Goal: Task Accomplishment & Management: Manage account settings

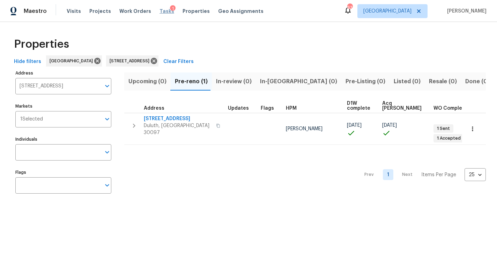
click at [160, 11] on span "Tasks" at bounding box center [166, 11] width 15 height 5
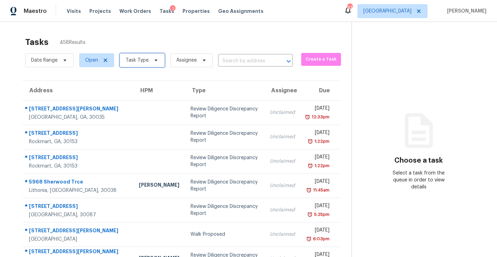
click at [154, 62] on icon at bounding box center [156, 61] width 6 height 6
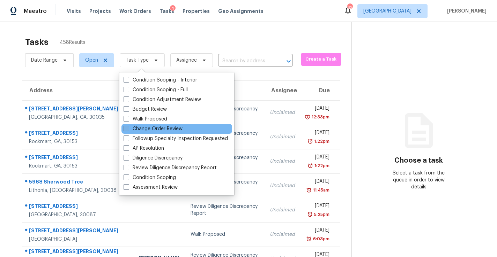
click at [127, 128] on span at bounding box center [127, 129] width 6 height 6
click at [127, 128] on input "Change Order Review" at bounding box center [126, 128] width 5 height 5
checkbox input "true"
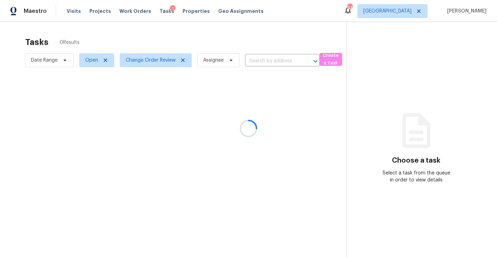
click at [145, 38] on div at bounding box center [248, 128] width 497 height 257
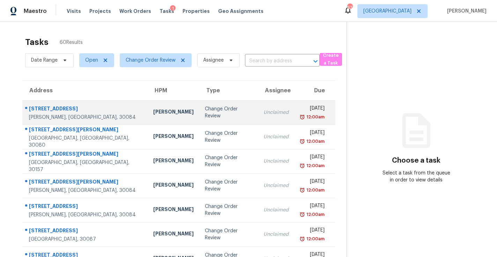
click at [154, 119] on td "[PERSON_NAME]" at bounding box center [174, 112] width 52 height 24
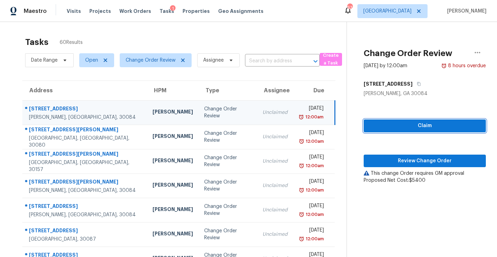
click at [396, 126] on span "Claim" at bounding box center [424, 126] width 111 height 9
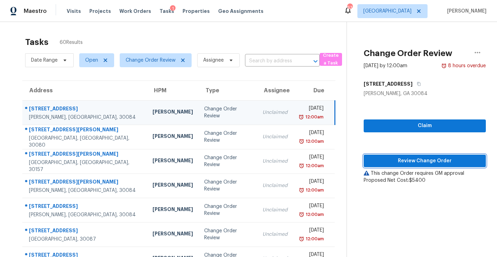
click at [394, 161] on span "Review Change Order" at bounding box center [424, 161] width 111 height 9
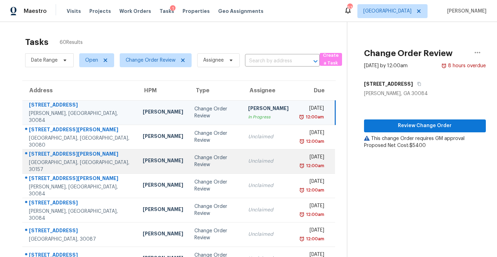
click at [146, 162] on td "Mirsad Srna" at bounding box center [163, 161] width 52 height 24
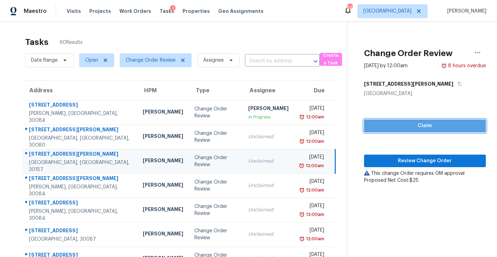
click at [392, 127] on span "Claim" at bounding box center [424, 126] width 111 height 9
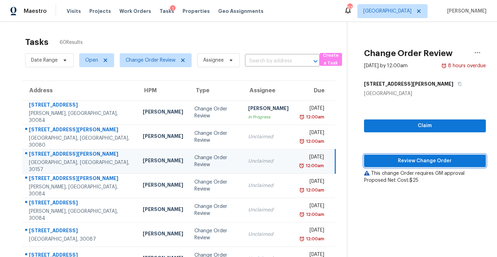
click at [389, 159] on span "Review Change Order" at bounding box center [424, 161] width 111 height 9
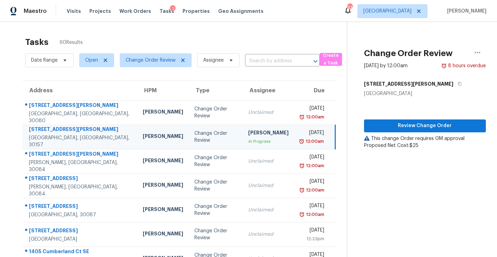
click at [189, 187] on td "Change Order Review" at bounding box center [216, 186] width 54 height 24
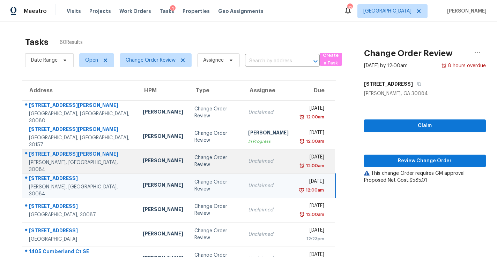
click at [194, 160] on div "Change Order Review" at bounding box center [215, 162] width 43 height 14
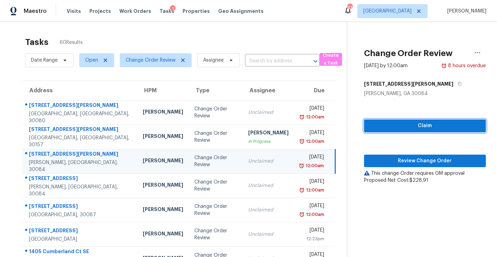
click at [428, 123] on span "Claim" at bounding box center [424, 126] width 111 height 9
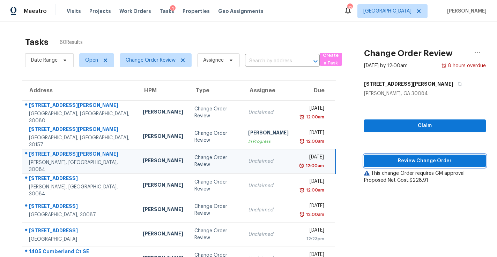
click at [419, 159] on span "Review Change Order" at bounding box center [424, 161] width 111 height 9
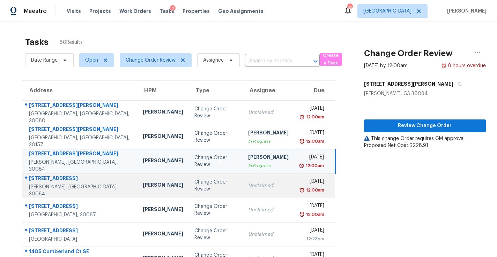
click at [205, 187] on div "Change Order Review" at bounding box center [215, 186] width 43 height 14
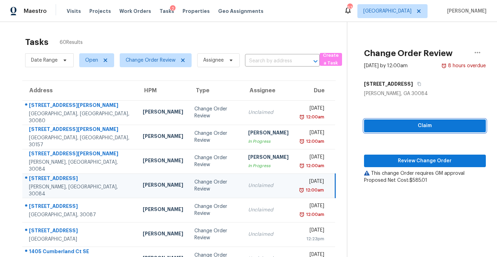
click at [383, 124] on span "Claim" at bounding box center [424, 126] width 111 height 9
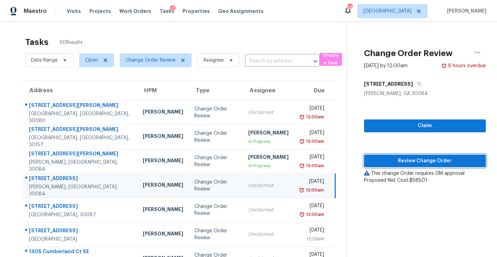
click at [387, 160] on span "Review Change Order" at bounding box center [424, 161] width 111 height 9
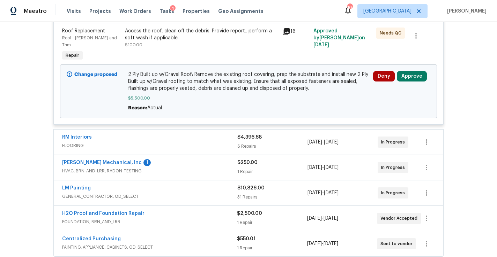
scroll to position [173, 0]
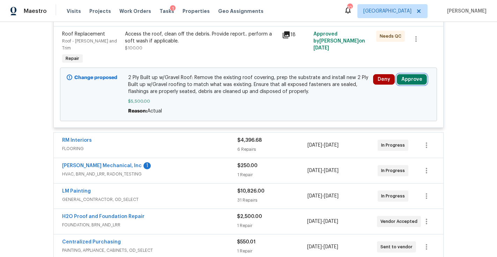
click at [407, 74] on button "Approve" at bounding box center [412, 79] width 30 height 10
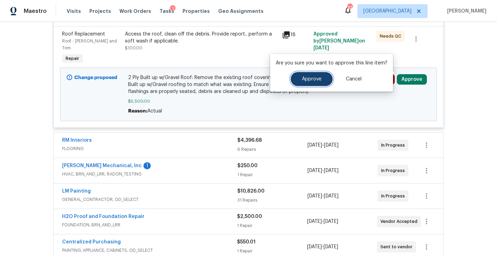
click at [323, 78] on button "Approve" at bounding box center [312, 79] width 42 height 14
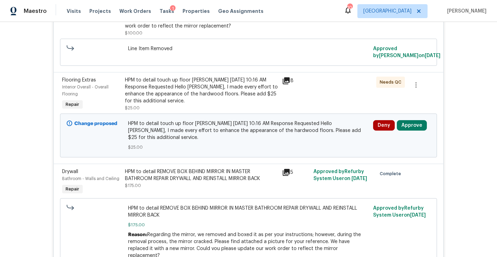
scroll to position [228, 0]
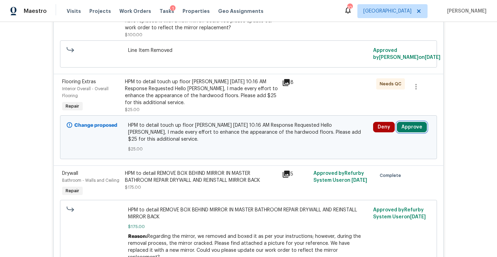
drag, startPoint x: 416, startPoint y: 127, endPoint x: 406, endPoint y: 128, distance: 9.5
click at [416, 127] on button "Approve" at bounding box center [412, 127] width 30 height 10
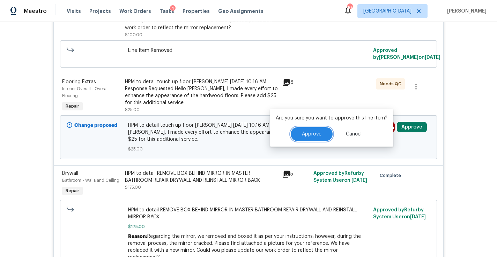
click at [312, 140] on button "Approve" at bounding box center [312, 134] width 42 height 14
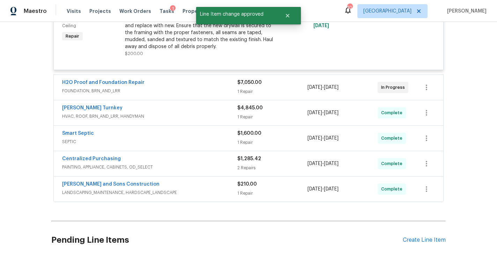
scroll to position [2076, 0]
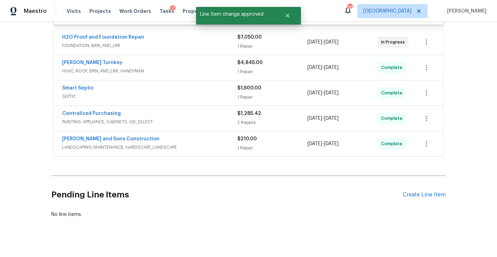
click at [292, 45] on div "H2O Proof and Foundation Repair FOUNDATION, BRN_AND_LRR $7,050.00 1 Repair 9/22…" at bounding box center [248, 42] width 389 height 25
click at [291, 43] on div "1 Repair" at bounding box center [272, 46] width 70 height 7
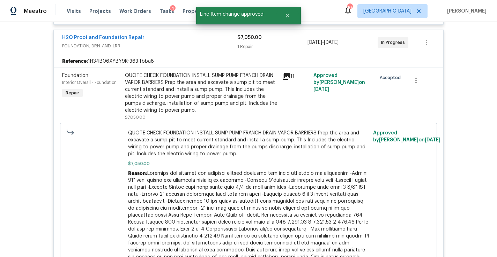
scroll to position [2342, 0]
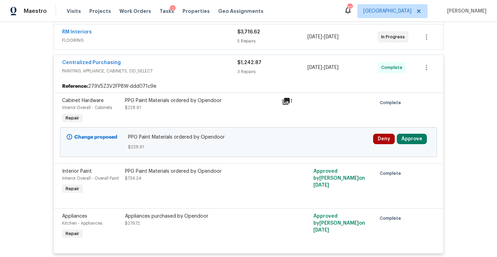
scroll to position [189, 0]
click at [405, 134] on button "Approve" at bounding box center [412, 139] width 30 height 10
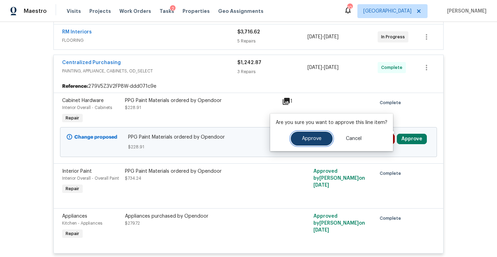
click at [308, 135] on button "Approve" at bounding box center [312, 139] width 42 height 14
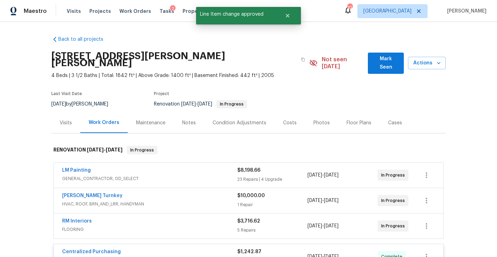
scroll to position [55, 0]
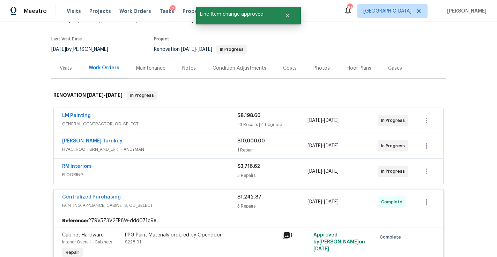
click at [274, 121] on div "23 Repairs | 4 Upgrade" at bounding box center [272, 124] width 70 height 7
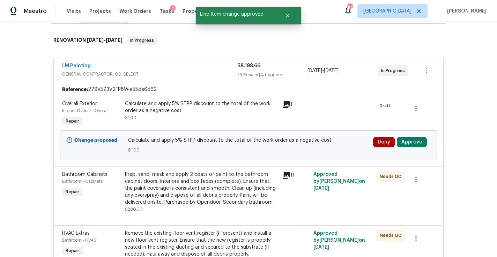
scroll to position [120, 0]
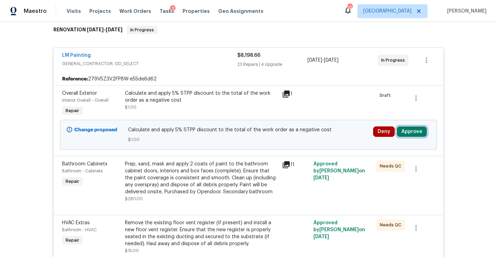
drag, startPoint x: 407, startPoint y: 127, endPoint x: 401, endPoint y: 127, distance: 5.9
click at [407, 127] on button "Approve" at bounding box center [412, 132] width 30 height 10
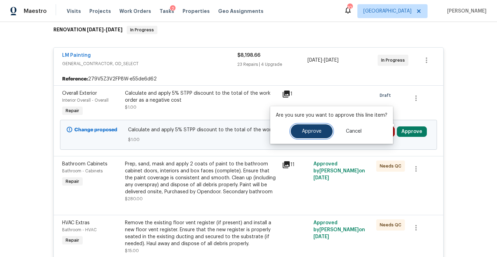
click at [323, 131] on button "Approve" at bounding box center [312, 132] width 42 height 14
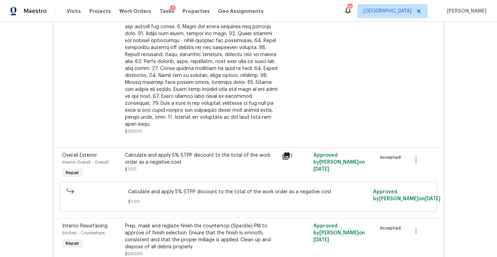
scroll to position [1624, 0]
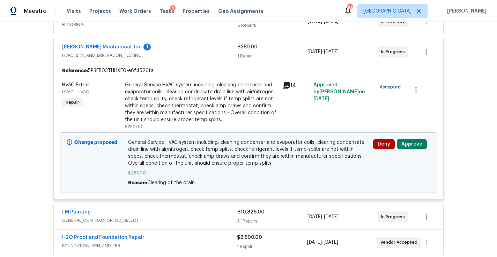
scroll to position [184, 0]
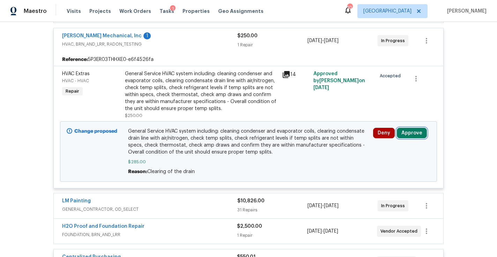
drag, startPoint x: 415, startPoint y: 136, endPoint x: 404, endPoint y: 137, distance: 11.5
click at [415, 136] on button "Approve" at bounding box center [412, 133] width 30 height 10
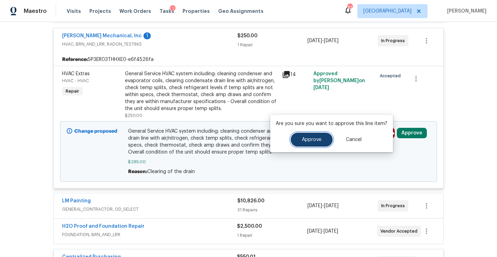
click at [323, 143] on button "Approve" at bounding box center [312, 140] width 42 height 14
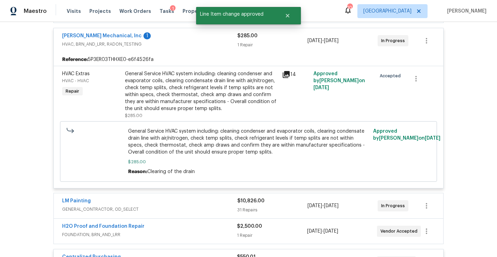
click at [287, 205] on div "$10,826.00 31 Repairs" at bounding box center [272, 206] width 70 height 17
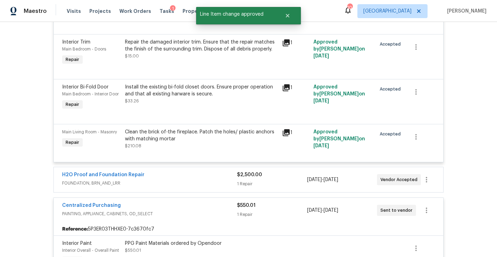
scroll to position [1973, 0]
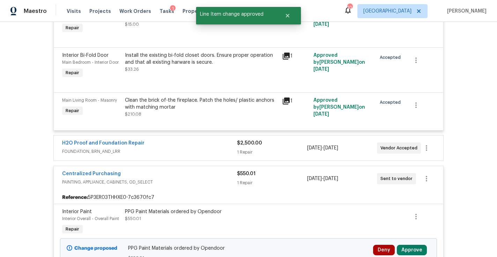
click at [277, 156] on div "1 Repair" at bounding box center [272, 152] width 70 height 7
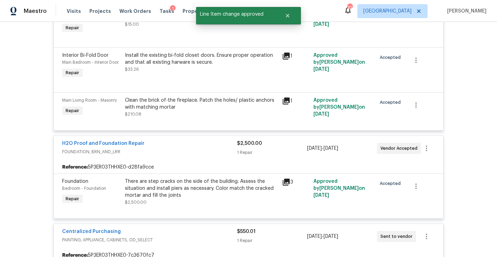
scroll to position [2169, 0]
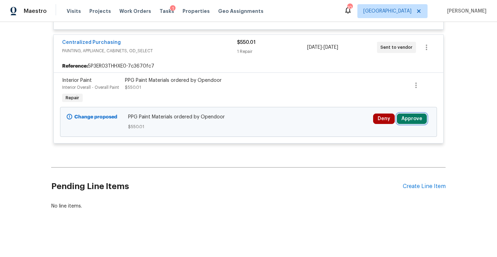
click at [412, 118] on button "Approve" at bounding box center [412, 119] width 30 height 10
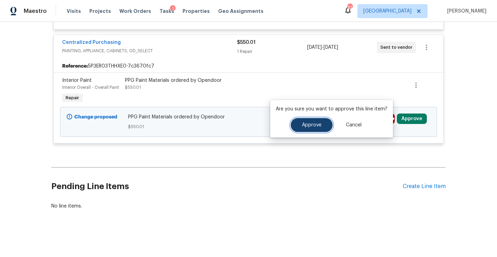
click at [326, 120] on button "Approve" at bounding box center [312, 125] width 42 height 14
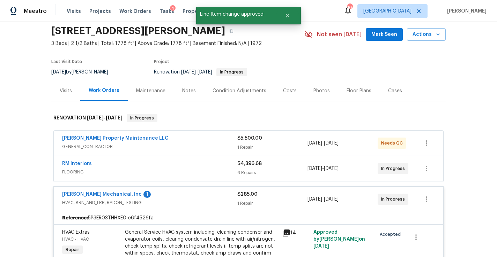
scroll to position [0, 0]
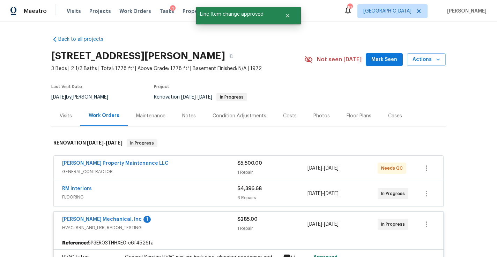
click at [292, 190] on div "$4,396.68" at bounding box center [272, 189] width 70 height 7
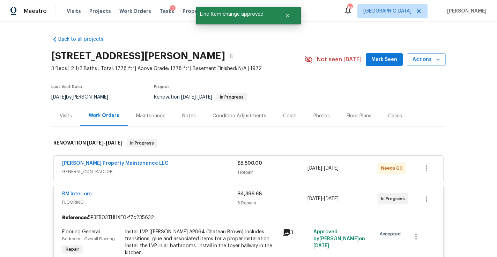
click at [292, 172] on div "1 Repair" at bounding box center [272, 172] width 70 height 7
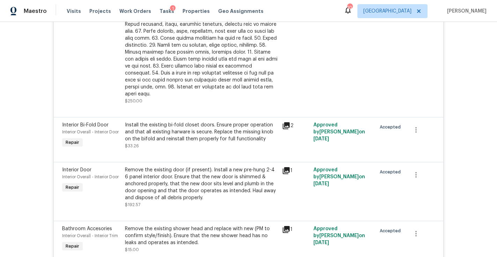
scroll to position [1600, 0]
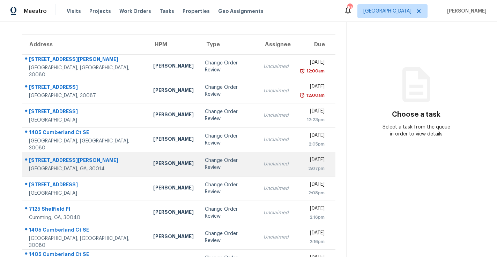
scroll to position [45, 0]
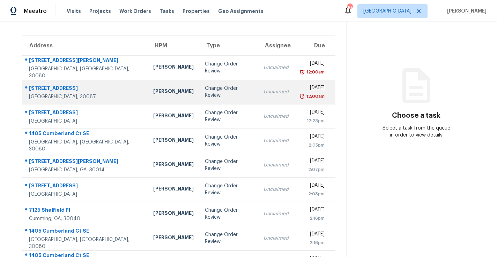
click at [199, 96] on td "Change Order Review" at bounding box center [228, 92] width 59 height 24
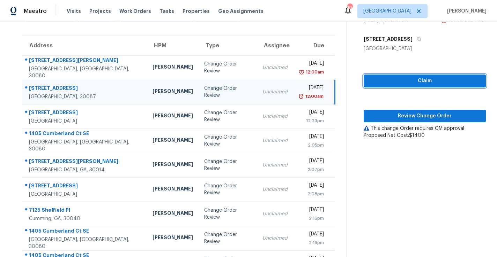
click at [398, 82] on span "Claim" at bounding box center [424, 81] width 111 height 9
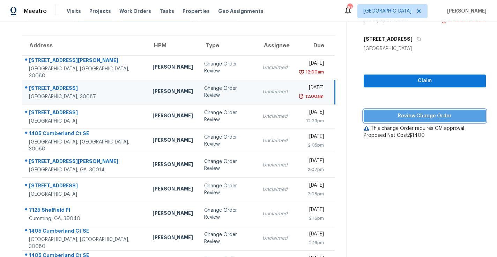
click at [395, 121] on button "Review Change Order" at bounding box center [425, 116] width 122 height 13
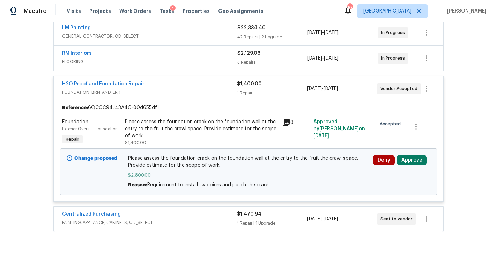
scroll to position [192, 0]
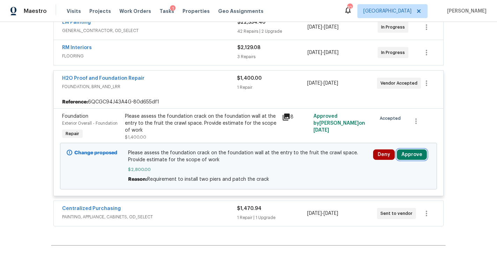
click at [412, 159] on button "Approve" at bounding box center [412, 155] width 30 height 10
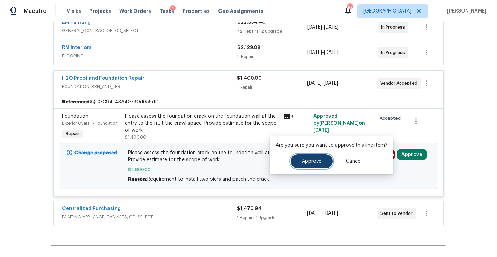
click at [319, 165] on button "Approve" at bounding box center [312, 162] width 42 height 14
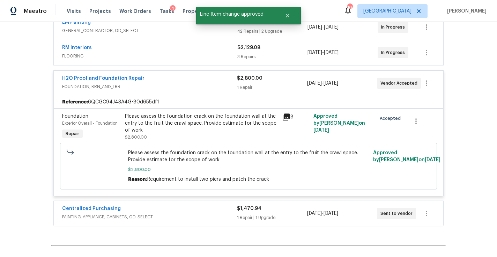
click at [279, 50] on div "$2,129.08" at bounding box center [272, 47] width 70 height 7
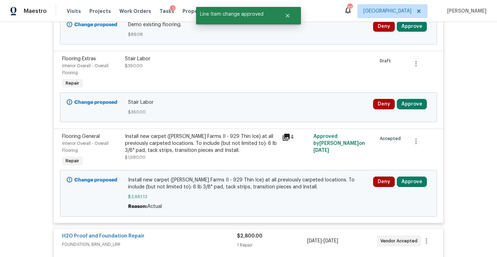
scroll to position [0, 0]
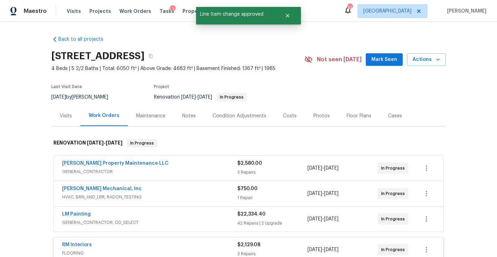
click at [68, 111] on div "Visits" at bounding box center [65, 116] width 29 height 21
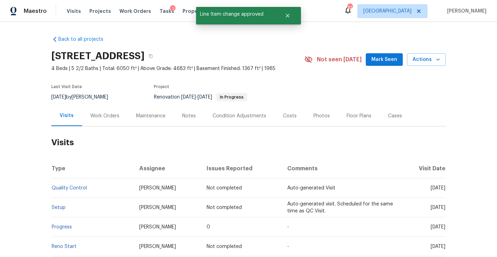
click at [279, 116] on div "Costs" at bounding box center [290, 116] width 30 height 21
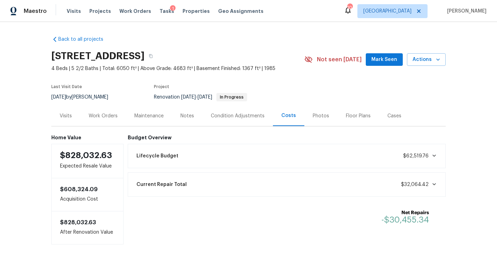
click at [106, 120] on div "Work Orders" at bounding box center [103, 116] width 46 height 21
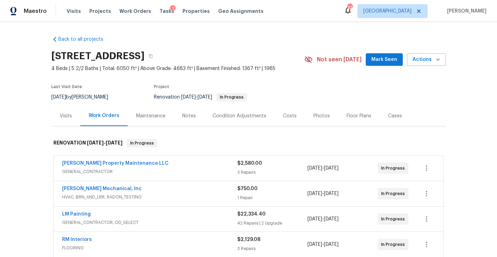
click at [178, 163] on div "Glen Property Maintenance LLC" at bounding box center [149, 164] width 175 height 8
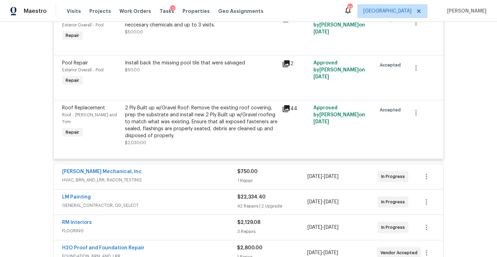
scroll to position [193, 0]
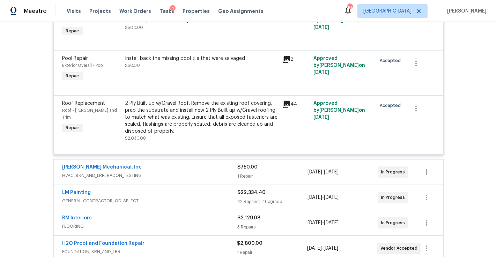
click at [209, 175] on span "HVAC, BRN_AND_LRR, RADON_TESTING" at bounding box center [149, 175] width 175 height 7
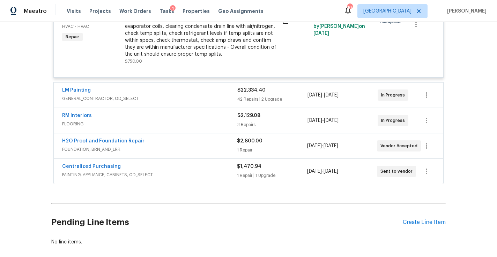
scroll to position [381, 0]
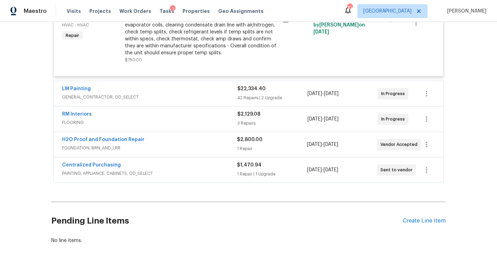
drag, startPoint x: 301, startPoint y: 97, endPoint x: 301, endPoint y: 105, distance: 7.7
click at [301, 97] on div "42 Repairs | 2 Upgrade" at bounding box center [272, 98] width 70 height 7
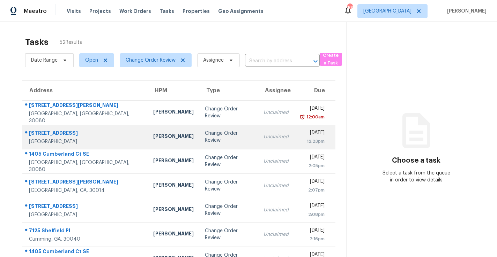
click at [153, 138] on div "[PERSON_NAME]" at bounding box center [173, 137] width 40 height 9
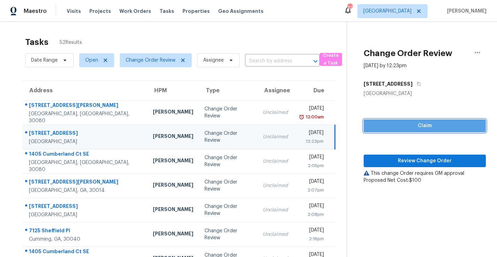
drag, startPoint x: 383, startPoint y: 128, endPoint x: 380, endPoint y: 137, distance: 9.6
click at [383, 128] on span "Claim" at bounding box center [424, 126] width 111 height 9
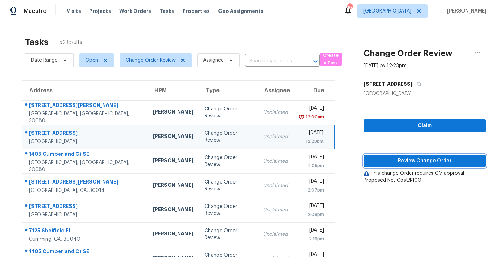
click at [382, 161] on span "Review Change Order" at bounding box center [424, 161] width 111 height 9
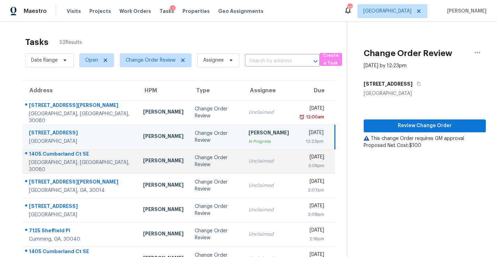
click at [189, 158] on td "Change Order Review" at bounding box center [216, 161] width 54 height 24
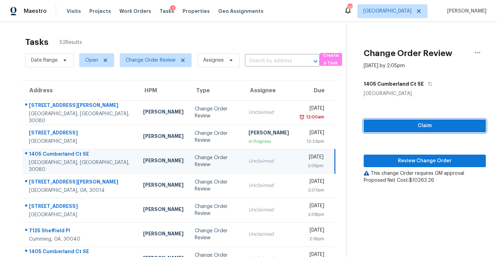
click at [433, 128] on span "Claim" at bounding box center [424, 126] width 111 height 9
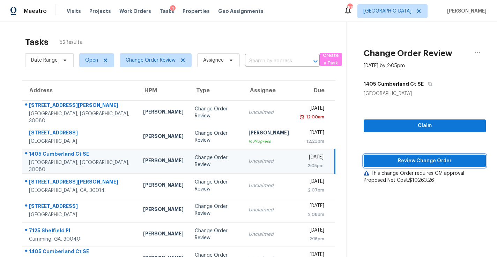
click at [418, 157] on span "Review Change Order" at bounding box center [424, 161] width 111 height 9
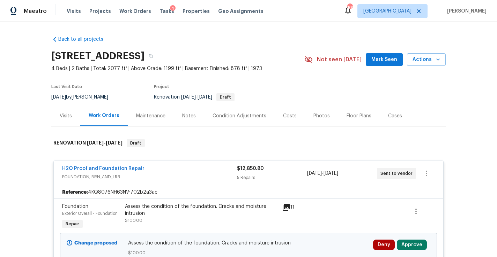
click at [291, 115] on div "Costs" at bounding box center [290, 116] width 14 height 7
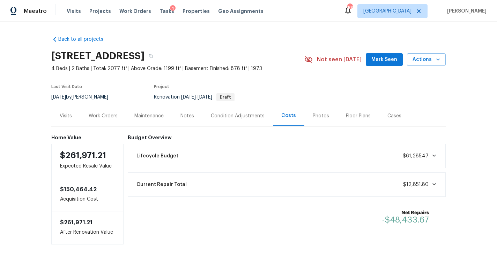
click at [103, 117] on div "Work Orders" at bounding box center [103, 116] width 29 height 7
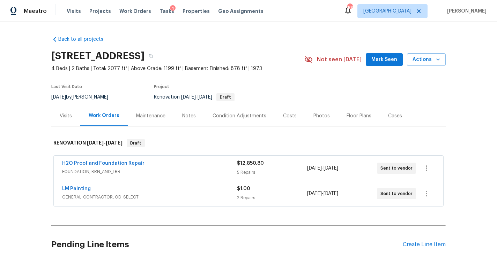
click at [149, 170] on span "FOUNDATION, BRN_AND_LRR" at bounding box center [149, 172] width 175 height 7
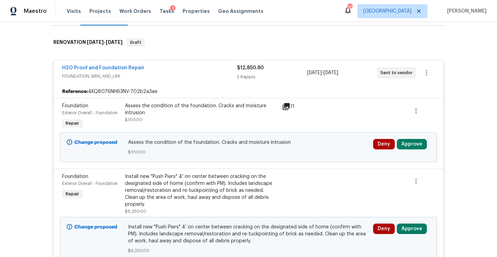
scroll to position [103, 0]
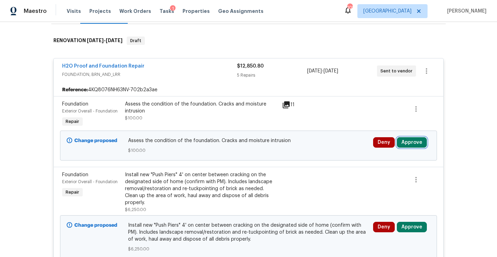
click at [407, 144] on button "Approve" at bounding box center [412, 142] width 30 height 10
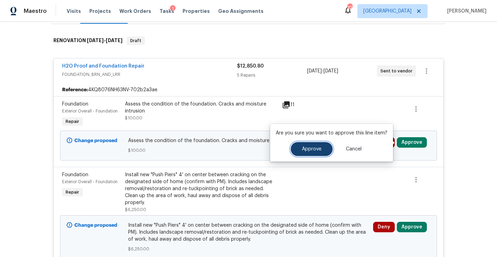
click at [313, 154] on button "Approve" at bounding box center [312, 149] width 42 height 14
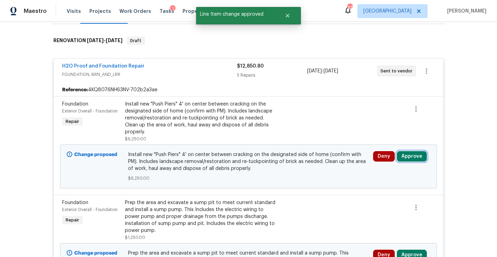
click at [414, 151] on button "Approve" at bounding box center [412, 156] width 30 height 10
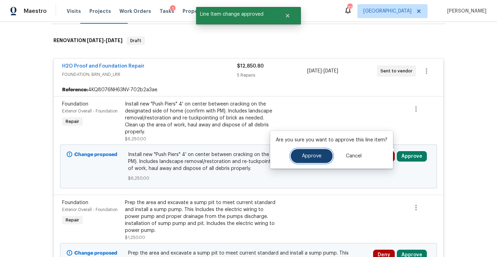
click at [310, 154] on span "Approve" at bounding box center [312, 156] width 20 height 5
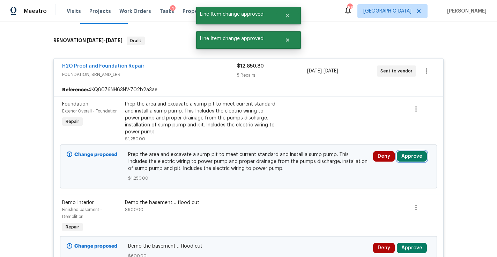
drag, startPoint x: 413, startPoint y: 155, endPoint x: 407, endPoint y: 155, distance: 5.9
click at [413, 155] on button "Approve" at bounding box center [412, 156] width 30 height 10
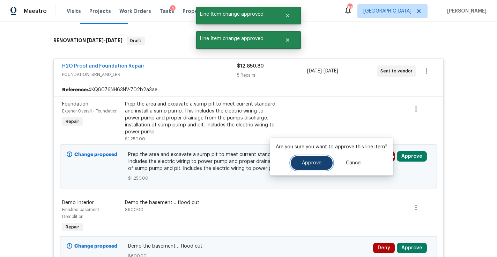
click at [302, 163] on span "Approve" at bounding box center [312, 163] width 20 height 5
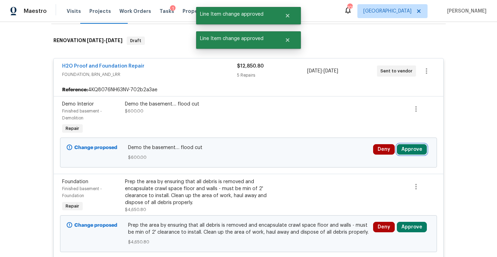
click at [421, 151] on button "Approve" at bounding box center [412, 149] width 30 height 10
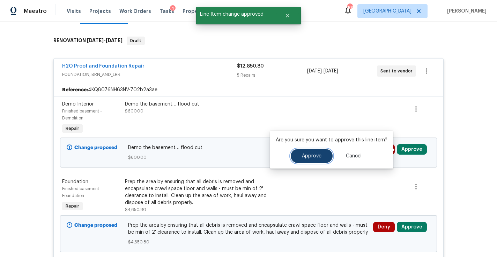
click at [313, 158] on span "Approve" at bounding box center [312, 156] width 20 height 5
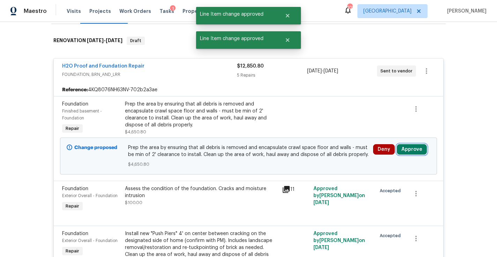
click at [418, 150] on button "Approve" at bounding box center [412, 149] width 30 height 10
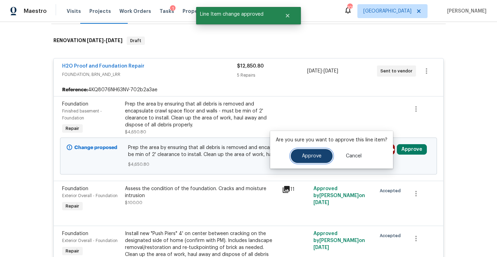
click at [306, 158] on span "Approve" at bounding box center [312, 156] width 20 height 5
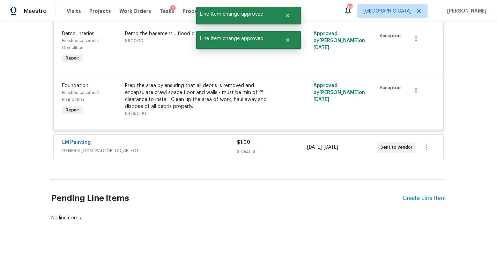
scroll to position [376, 0]
click at [284, 148] on div "2 Repairs" at bounding box center [272, 151] width 70 height 7
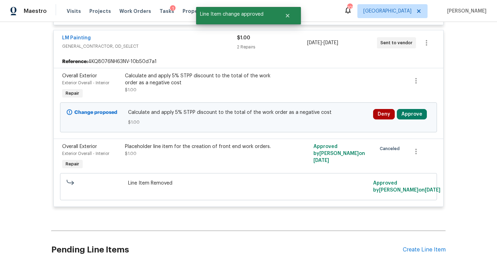
scroll to position [482, 0]
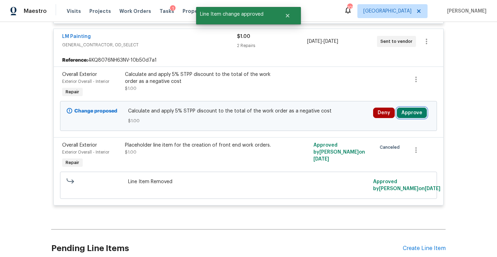
click at [413, 108] on button "Approve" at bounding box center [412, 113] width 30 height 10
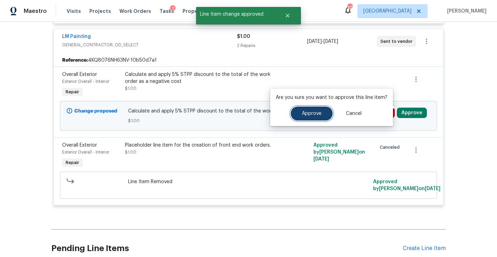
click at [309, 116] on span "Approve" at bounding box center [312, 113] width 20 height 5
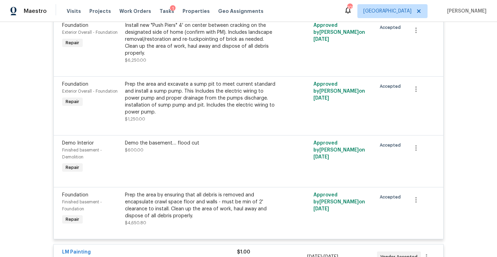
scroll to position [0, 0]
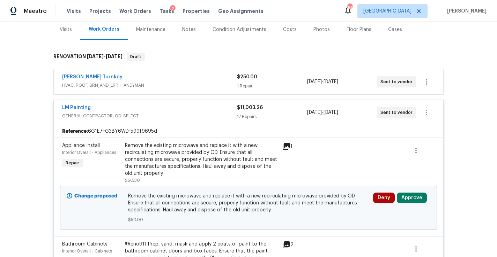
scroll to position [87, 0]
click at [286, 82] on div "1 Repair" at bounding box center [272, 85] width 70 height 7
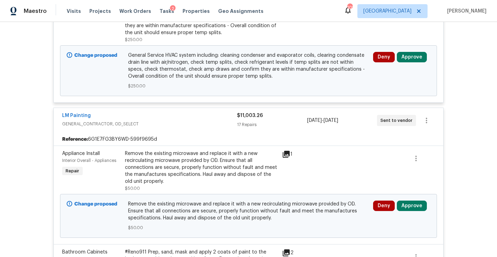
scroll to position [209, 0]
click at [412, 56] on button "Approve" at bounding box center [412, 57] width 30 height 10
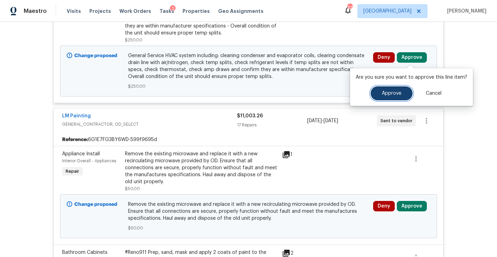
click at [382, 92] on span "Approve" at bounding box center [392, 93] width 20 height 5
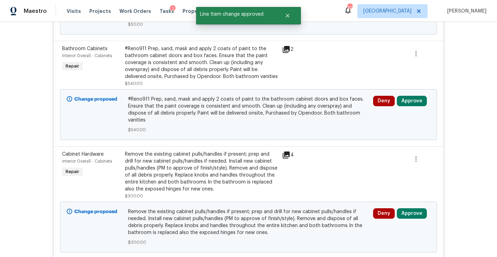
scroll to position [0, 0]
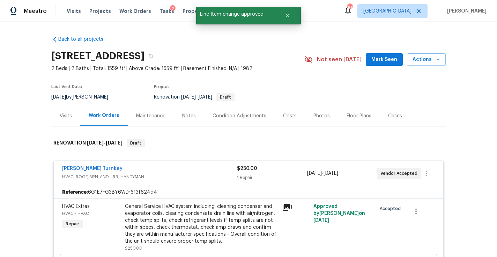
click at [284, 114] on div "Costs" at bounding box center [290, 116] width 14 height 7
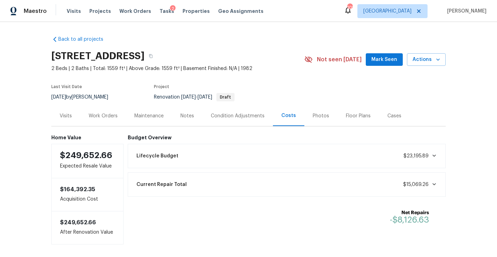
click at [69, 115] on div "Visits" at bounding box center [66, 116] width 12 height 7
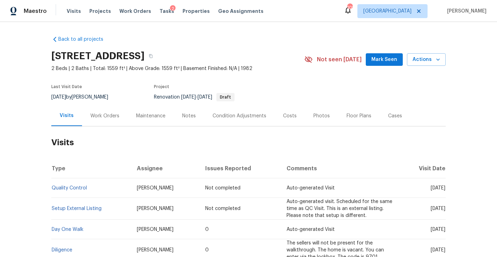
click at [99, 115] on div "Work Orders" at bounding box center [104, 116] width 29 height 7
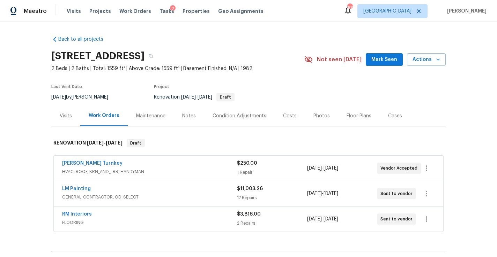
click at [204, 166] on div "Davis Turnkey" at bounding box center [149, 164] width 175 height 8
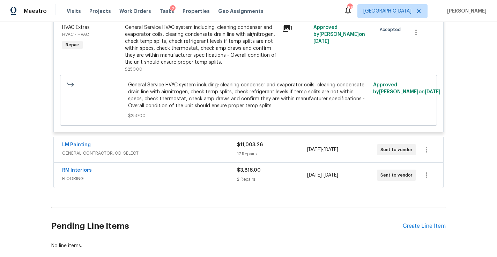
scroll to position [186, 0]
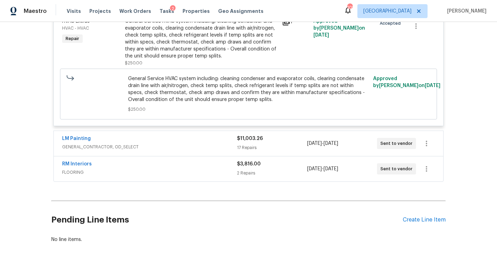
click at [207, 144] on span "GENERAL_CONTRACTOR, OD_SELECT" at bounding box center [149, 147] width 175 height 7
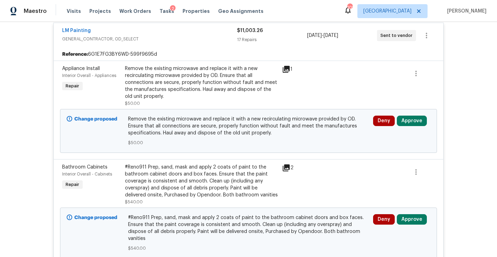
scroll to position [309, 0]
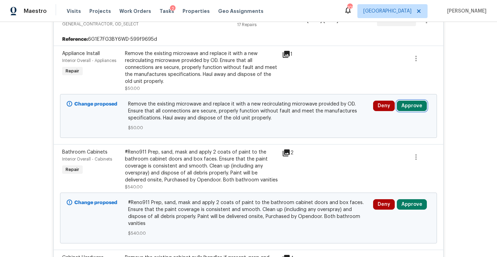
click at [404, 109] on button "Approve" at bounding box center [412, 106] width 30 height 10
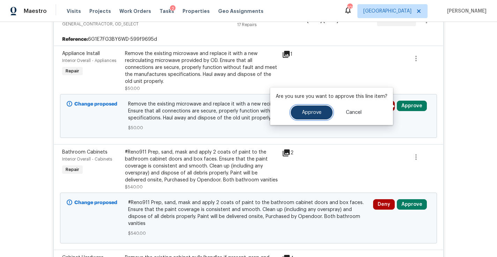
click at [322, 113] on button "Approve" at bounding box center [312, 113] width 42 height 14
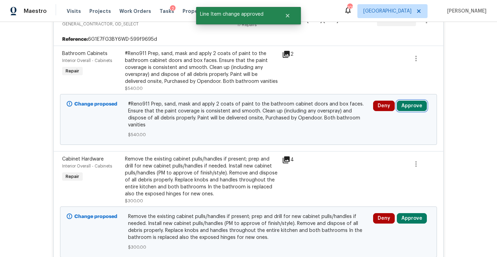
drag, startPoint x: 409, startPoint y: 106, endPoint x: 403, endPoint y: 106, distance: 5.9
click at [409, 106] on button "Approve" at bounding box center [412, 106] width 30 height 10
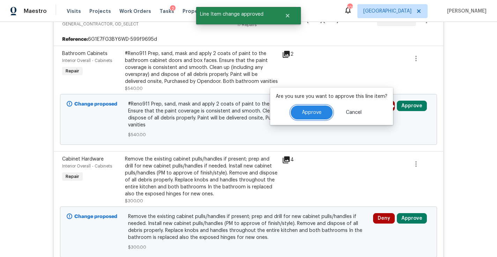
click at [308, 109] on button "Approve" at bounding box center [312, 113] width 42 height 14
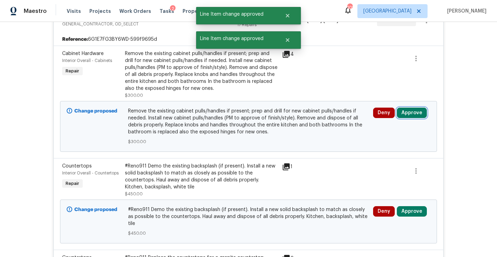
click at [414, 114] on button "Approve" at bounding box center [412, 113] width 30 height 10
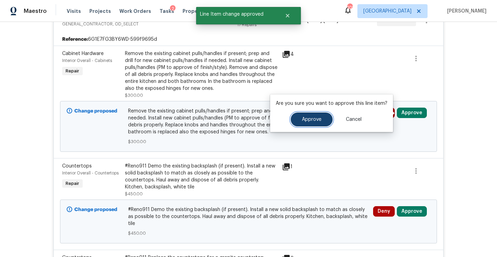
click at [307, 116] on button "Approve" at bounding box center [312, 120] width 42 height 14
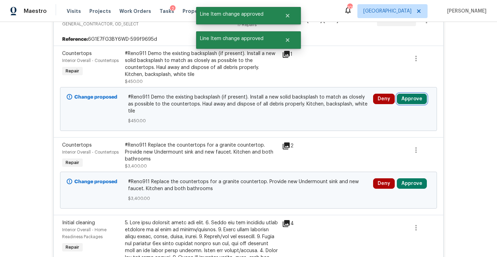
drag, startPoint x: 409, startPoint y: 99, endPoint x: 400, endPoint y: 99, distance: 8.4
click at [409, 99] on button "Approve" at bounding box center [412, 99] width 30 height 10
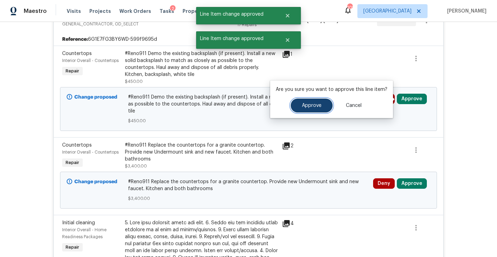
click at [313, 111] on button "Approve" at bounding box center [312, 106] width 42 height 14
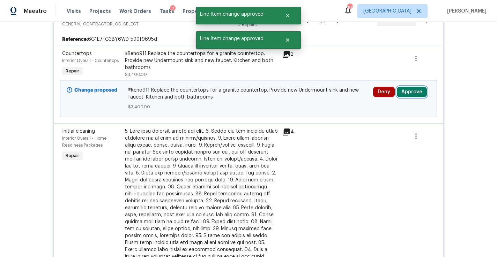
drag, startPoint x: 413, startPoint y: 97, endPoint x: 395, endPoint y: 97, distance: 18.1
click at [413, 96] on button "Approve" at bounding box center [412, 92] width 30 height 10
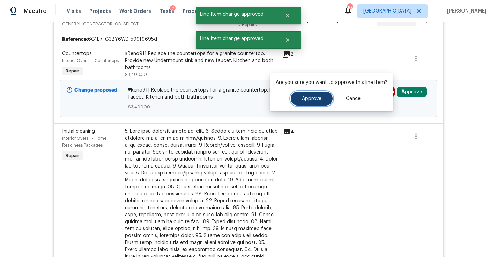
click at [313, 102] on button "Approve" at bounding box center [312, 99] width 42 height 14
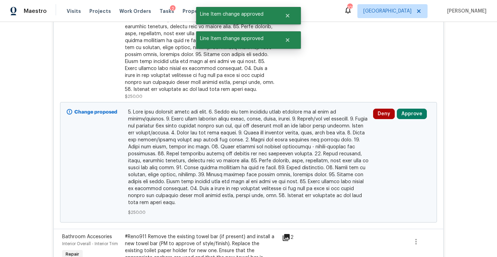
scroll to position [420, 0]
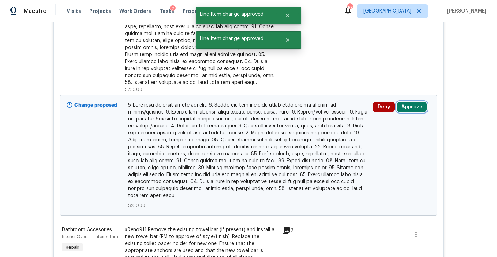
click at [419, 109] on button "Approve" at bounding box center [412, 107] width 30 height 10
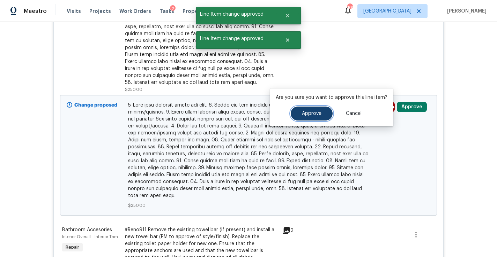
click at [319, 117] on button "Approve" at bounding box center [312, 114] width 42 height 14
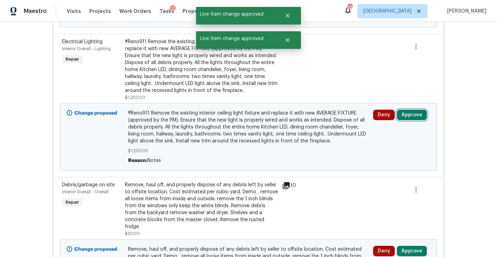
click at [411, 115] on button "Approve" at bounding box center [412, 115] width 30 height 10
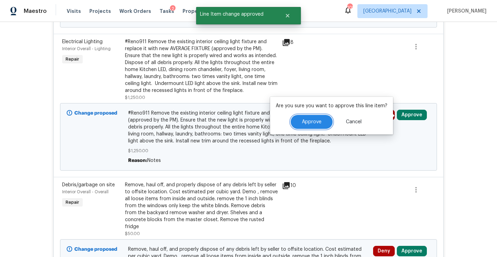
click at [307, 121] on span "Approve" at bounding box center [312, 122] width 20 height 5
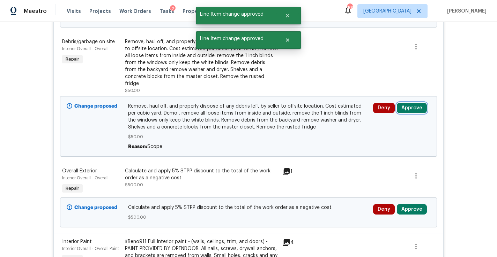
drag, startPoint x: 411, startPoint y: 99, endPoint x: 400, endPoint y: 99, distance: 11.2
click at [411, 103] on button "Approve" at bounding box center [412, 108] width 30 height 10
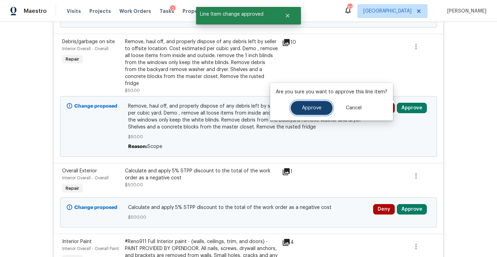
click at [315, 113] on button "Approve" at bounding box center [312, 108] width 42 height 14
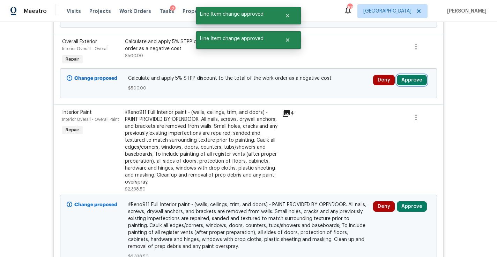
click at [414, 81] on button "Approve" at bounding box center [412, 80] width 30 height 10
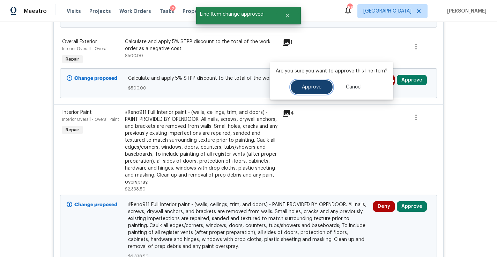
click at [321, 88] on button "Approve" at bounding box center [312, 87] width 42 height 14
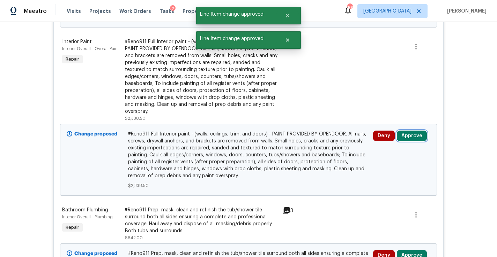
drag, startPoint x: 408, startPoint y: 138, endPoint x: 397, endPoint y: 137, distance: 10.8
click at [408, 138] on button "Approve" at bounding box center [412, 136] width 30 height 10
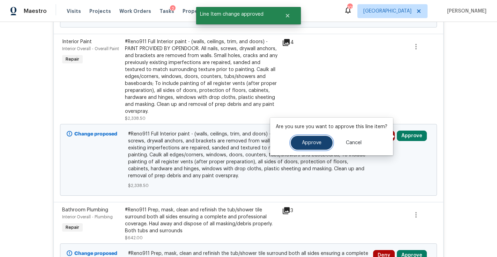
click at [309, 141] on span "Approve" at bounding box center [312, 143] width 20 height 5
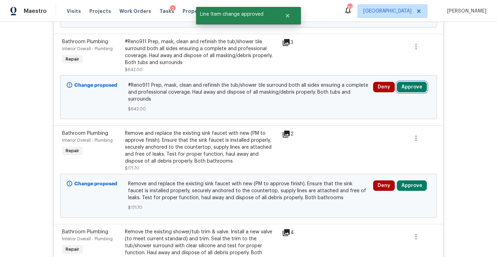
click at [415, 90] on button "Approve" at bounding box center [412, 87] width 30 height 10
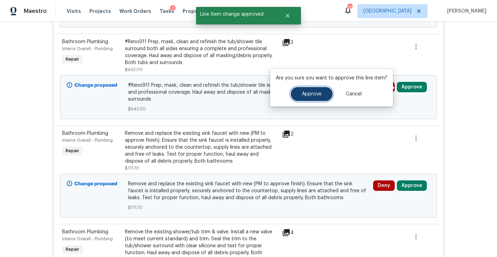
click at [316, 90] on button "Approve" at bounding box center [312, 94] width 42 height 14
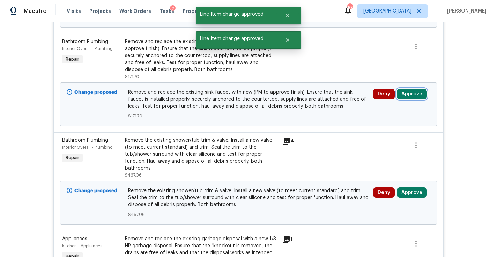
click at [414, 96] on button "Approve" at bounding box center [412, 94] width 30 height 10
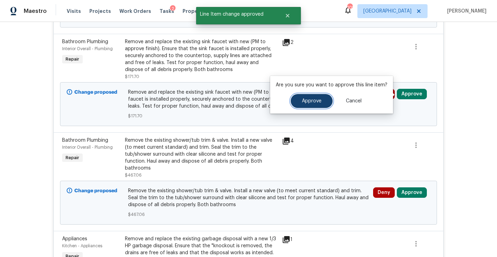
click at [316, 104] on span "Approve" at bounding box center [312, 101] width 20 height 5
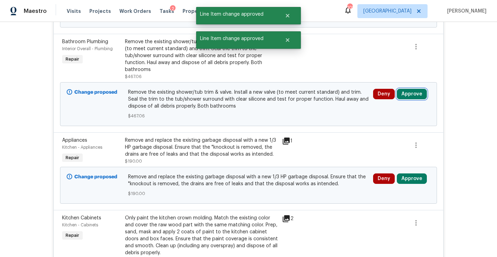
click at [413, 94] on button "Approve" at bounding box center [412, 94] width 30 height 10
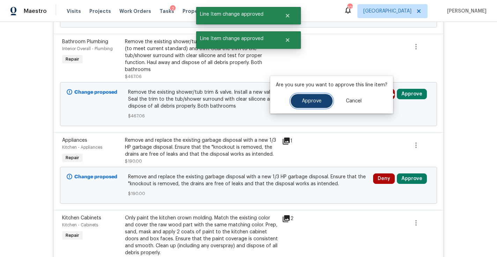
click at [314, 99] on span "Approve" at bounding box center [312, 101] width 20 height 5
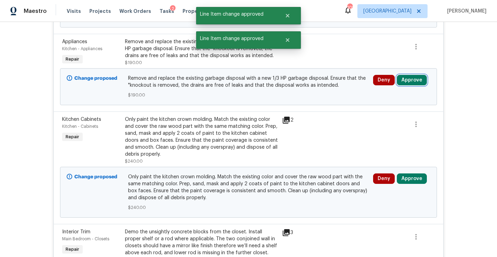
click at [416, 83] on button "Approve" at bounding box center [412, 80] width 30 height 10
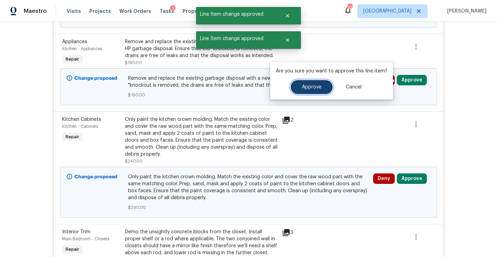
click at [309, 89] on span "Approve" at bounding box center [312, 87] width 20 height 5
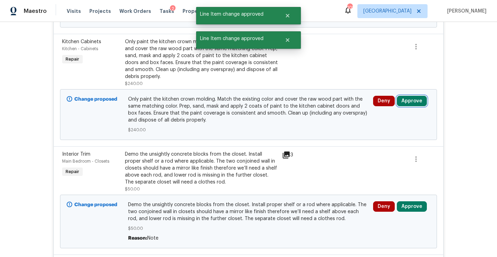
click at [415, 100] on button "Approve" at bounding box center [412, 101] width 30 height 10
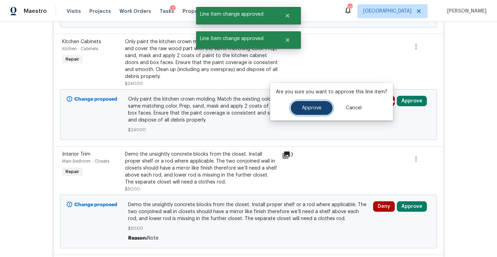
click at [313, 109] on span "Approve" at bounding box center [312, 108] width 20 height 5
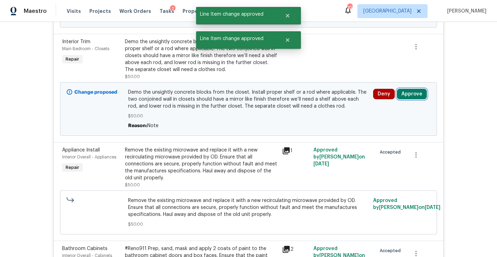
drag, startPoint x: 412, startPoint y: 95, endPoint x: 400, endPoint y: 94, distance: 12.2
click at [412, 95] on button "Approve" at bounding box center [412, 94] width 30 height 10
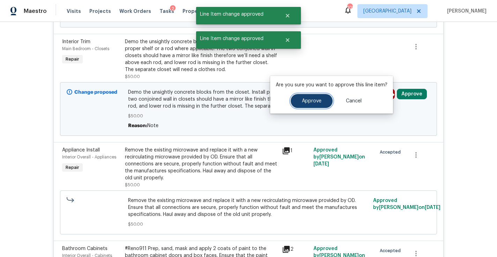
click at [309, 98] on button "Approve" at bounding box center [312, 101] width 42 height 14
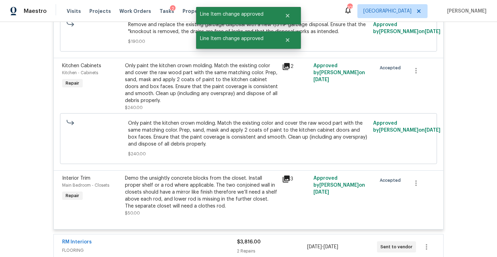
scroll to position [2147, 0]
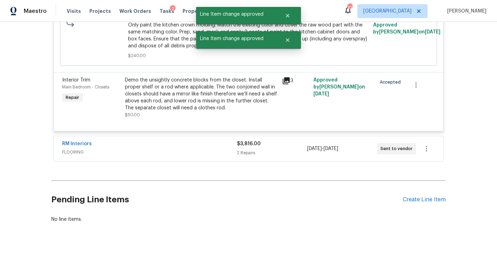
click at [281, 150] on div "2 Repairs" at bounding box center [272, 153] width 70 height 7
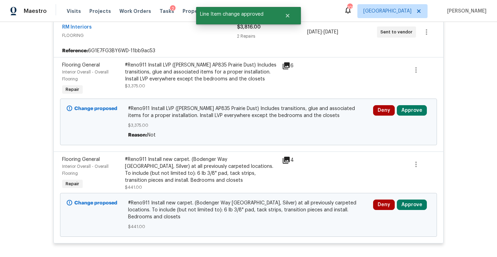
scroll to position [2265, 0]
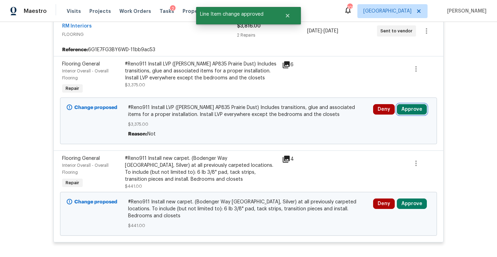
click at [416, 104] on button "Approve" at bounding box center [412, 109] width 30 height 10
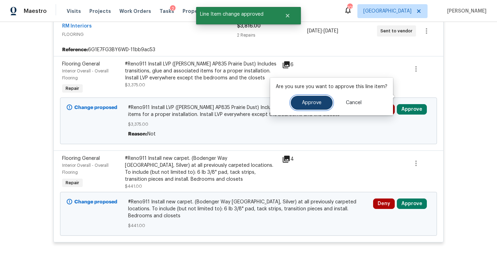
click at [311, 104] on span "Approve" at bounding box center [312, 102] width 20 height 5
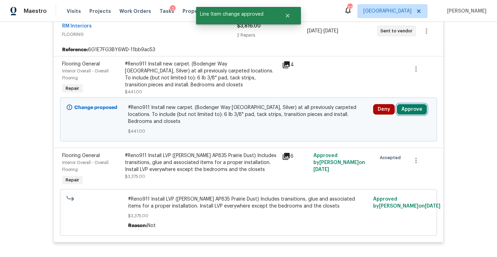
drag, startPoint x: 420, startPoint y: 97, endPoint x: 395, endPoint y: 98, distance: 24.4
click at [420, 104] on button "Approve" at bounding box center [412, 109] width 30 height 10
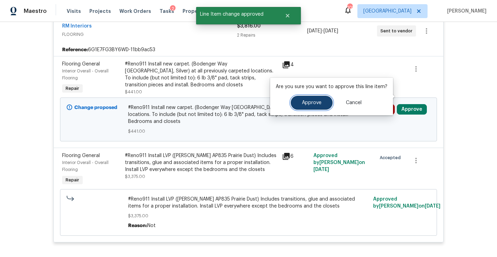
click at [323, 102] on button "Approve" at bounding box center [312, 103] width 42 height 14
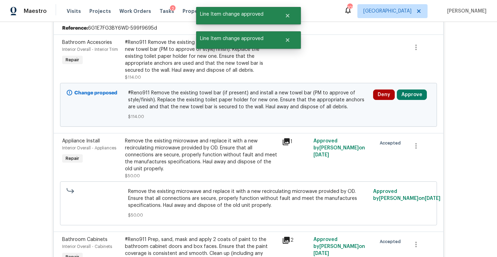
scroll to position [425, 0]
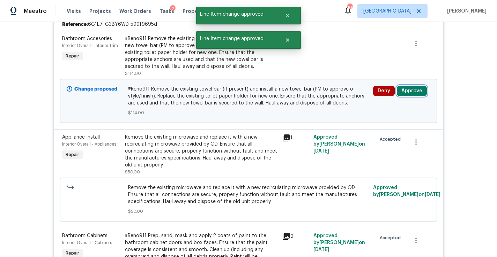
click at [409, 90] on button "Approve" at bounding box center [412, 91] width 30 height 10
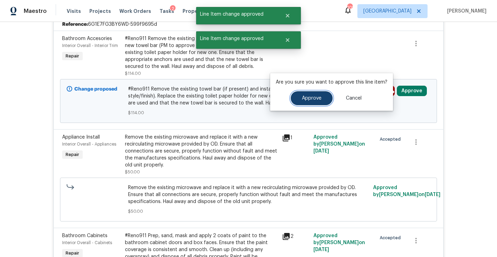
click at [312, 100] on span "Approve" at bounding box center [312, 98] width 20 height 5
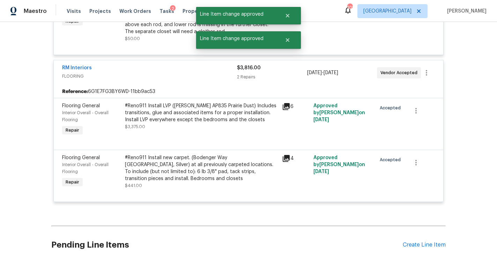
scroll to position [1488, 0]
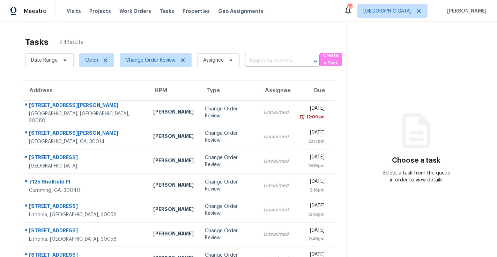
scroll to position [10, 0]
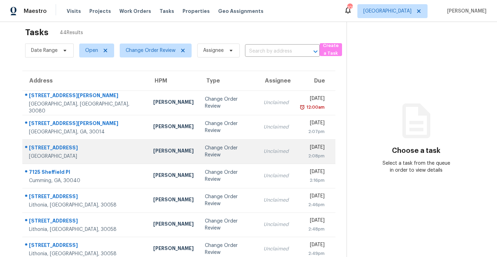
click at [205, 150] on div "Change Order Review" at bounding box center [228, 152] width 47 height 14
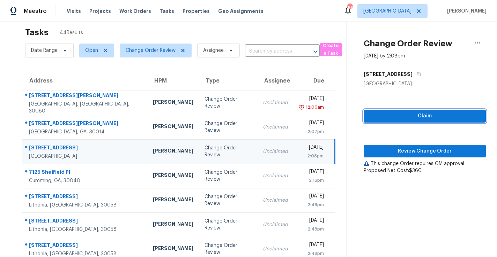
click at [430, 116] on span "Claim" at bounding box center [424, 116] width 111 height 9
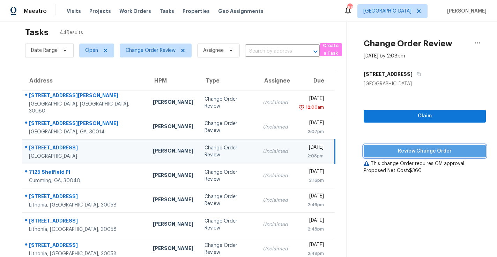
drag, startPoint x: 417, startPoint y: 150, endPoint x: 421, endPoint y: 156, distance: 7.5
click at [416, 150] on span "Review Change Order" at bounding box center [424, 151] width 111 height 9
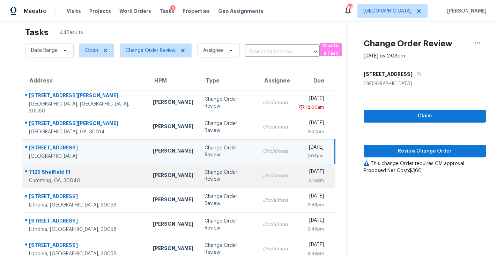
click at [153, 175] on div "[PERSON_NAME]" at bounding box center [173, 176] width 40 height 9
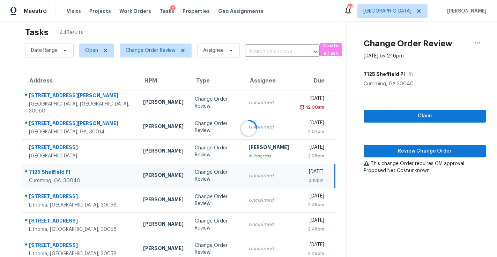
click at [442, 119] on div at bounding box center [248, 128] width 497 height 257
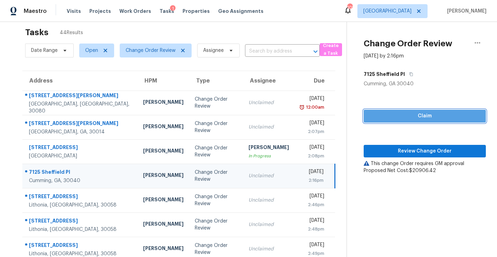
click at [423, 119] on span "Claim" at bounding box center [424, 116] width 111 height 9
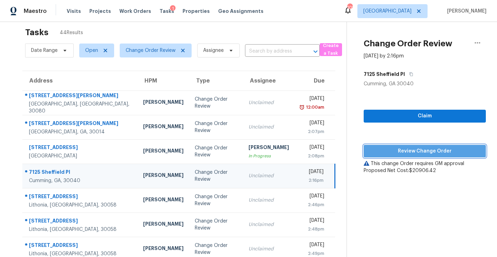
click at [417, 151] on span "Review Change Order" at bounding box center [424, 151] width 111 height 9
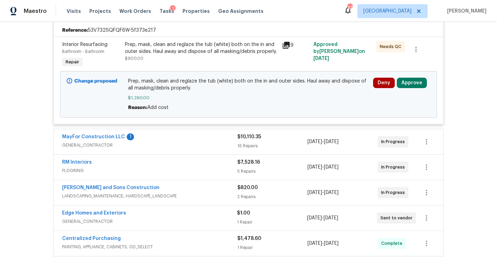
scroll to position [167, 0]
click at [421, 84] on button "Approve" at bounding box center [412, 83] width 30 height 10
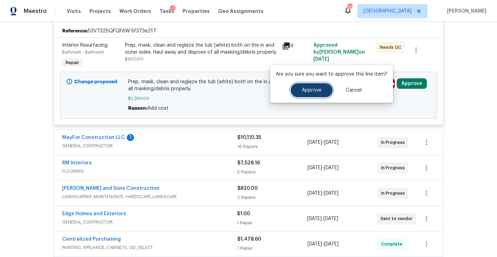
click at [323, 92] on button "Approve" at bounding box center [312, 90] width 42 height 14
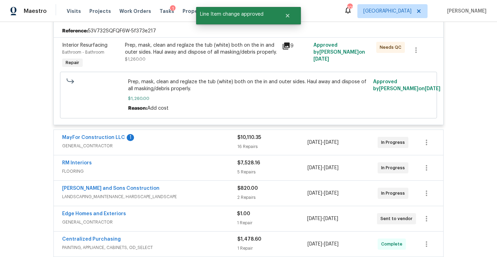
click at [268, 147] on div "16 Repairs" at bounding box center [272, 146] width 70 height 7
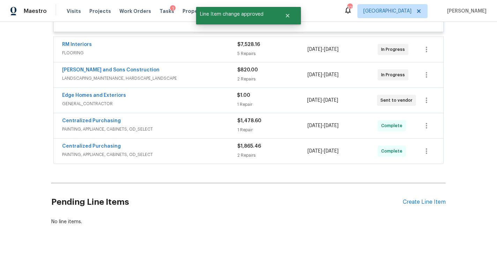
scroll to position [1482, 0]
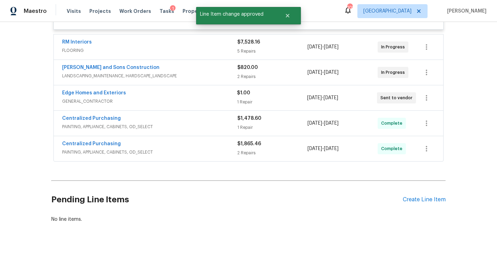
click at [286, 55] on div "5 Repairs" at bounding box center [272, 51] width 70 height 7
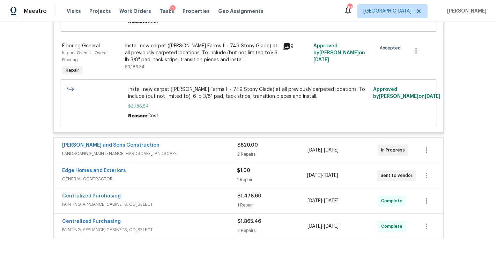
scroll to position [1907, 0]
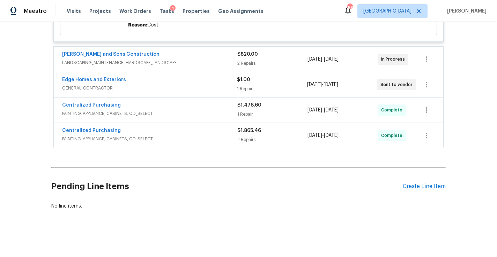
drag, startPoint x: 274, startPoint y: 58, endPoint x: 271, endPoint y: 63, distance: 5.8
click at [274, 58] on div "$820.00 2 Repairs" at bounding box center [272, 59] width 70 height 17
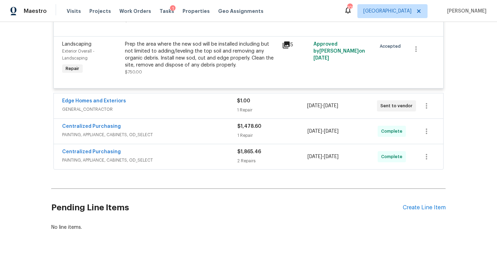
scroll to position [2029, 0]
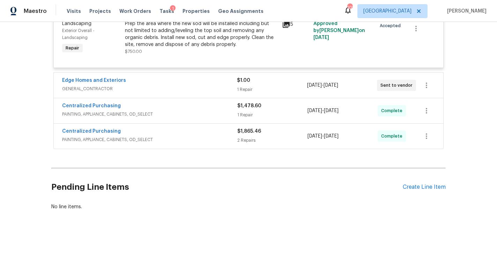
click at [278, 84] on div "$1.00" at bounding box center [272, 80] width 70 height 7
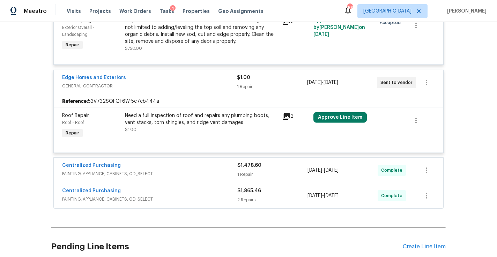
scroll to position [2032, 0]
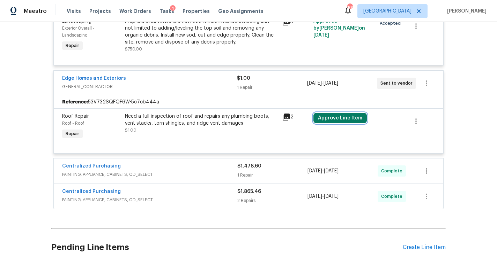
drag, startPoint x: 340, startPoint y: 135, endPoint x: 333, endPoint y: 135, distance: 6.6
click at [339, 124] on button "Approve Line Item" at bounding box center [339, 118] width 53 height 10
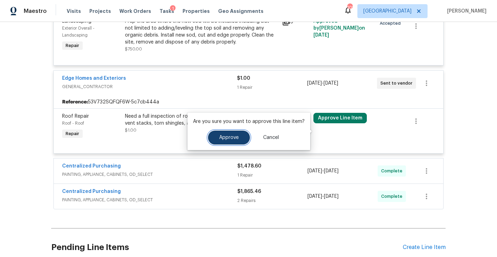
click at [228, 137] on span "Approve" at bounding box center [229, 137] width 20 height 5
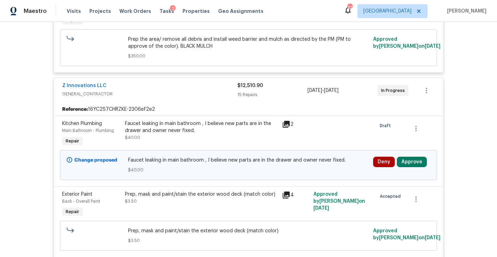
scroll to position [418, 0]
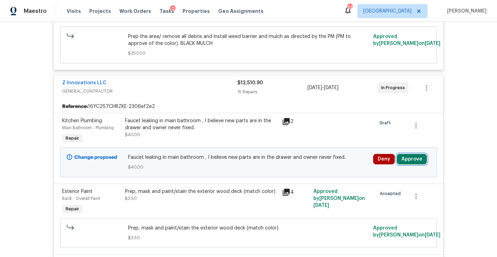
drag, startPoint x: 410, startPoint y: 161, endPoint x: 403, endPoint y: 161, distance: 7.7
click at [410, 161] on button "Approve" at bounding box center [412, 159] width 30 height 10
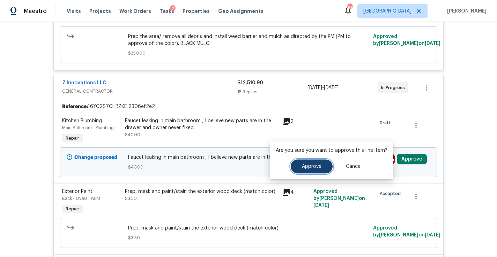
click at [307, 165] on span "Approve" at bounding box center [312, 166] width 20 height 5
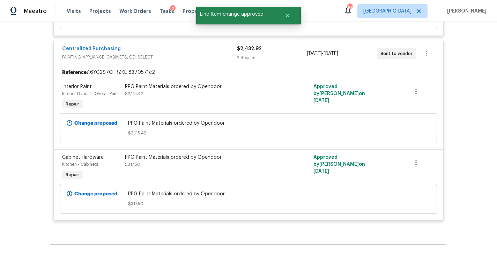
scroll to position [2511, 0]
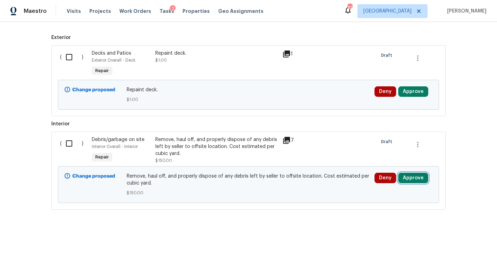
click at [411, 179] on button "Approve" at bounding box center [413, 178] width 30 height 10
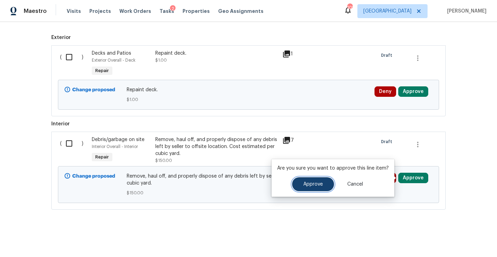
click at [319, 183] on span "Approve" at bounding box center [313, 184] width 20 height 5
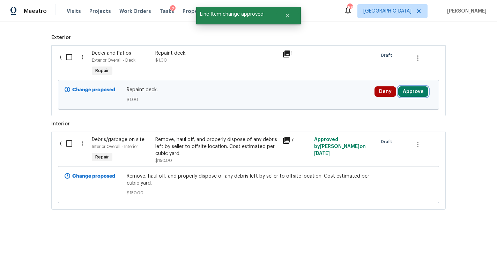
click at [411, 89] on button "Approve" at bounding box center [413, 92] width 30 height 10
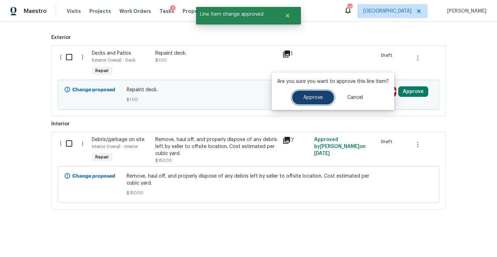
click at [305, 99] on span "Approve" at bounding box center [313, 97] width 20 height 5
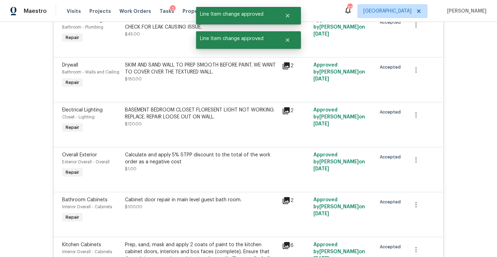
scroll to position [0, 0]
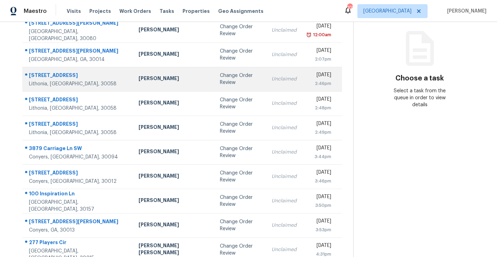
scroll to position [106, 0]
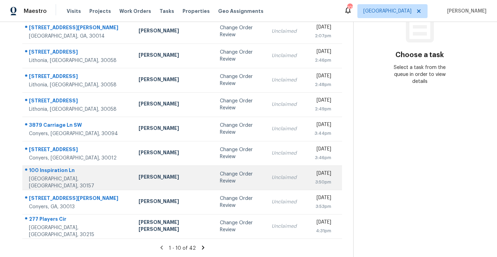
click at [155, 176] on div "[PERSON_NAME]" at bounding box center [174, 178] width 70 height 9
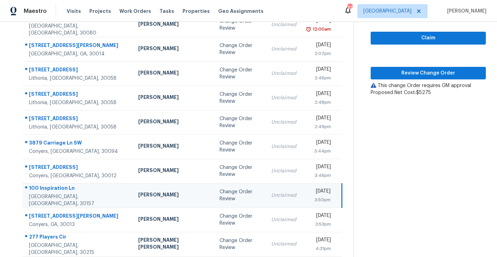
scroll to position [88, 0]
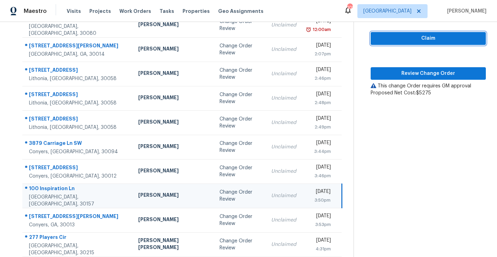
click at [418, 41] on span "Claim" at bounding box center [428, 38] width 104 height 9
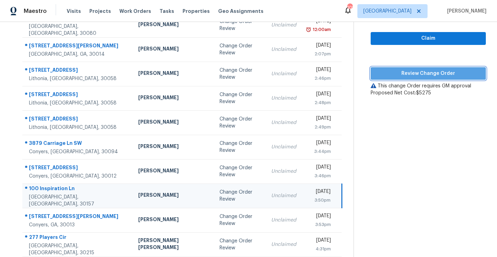
drag, startPoint x: 412, startPoint y: 73, endPoint x: 419, endPoint y: 80, distance: 10.1
click at [412, 73] on span "Review Change Order" at bounding box center [428, 73] width 104 height 9
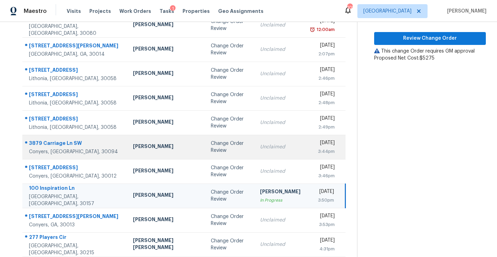
scroll to position [106, 0]
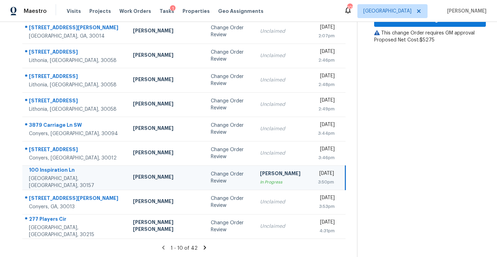
click at [204, 246] on icon at bounding box center [205, 248] width 2 height 4
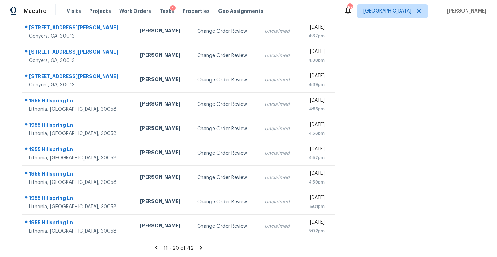
click at [198, 248] on icon at bounding box center [201, 248] width 6 height 6
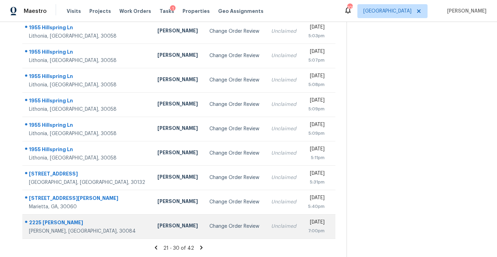
click at [157, 229] on div "[PERSON_NAME]" at bounding box center [177, 227] width 41 height 9
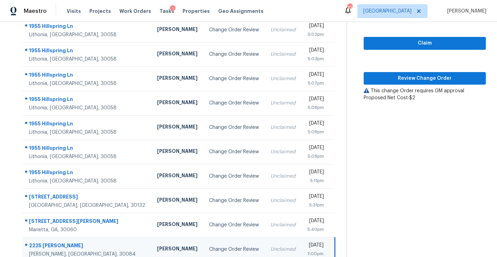
scroll to position [80, 0]
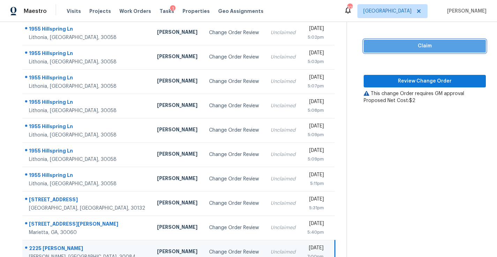
click at [427, 45] on span "Claim" at bounding box center [424, 46] width 111 height 9
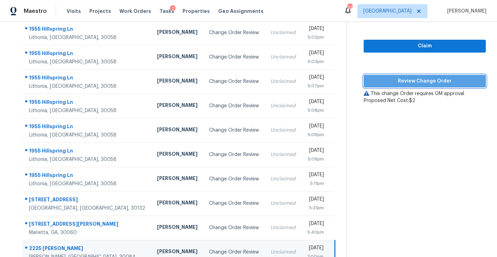
click at [419, 83] on span "Review Change Order" at bounding box center [424, 81] width 111 height 9
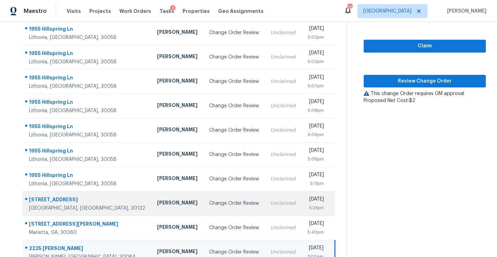
scroll to position [106, 0]
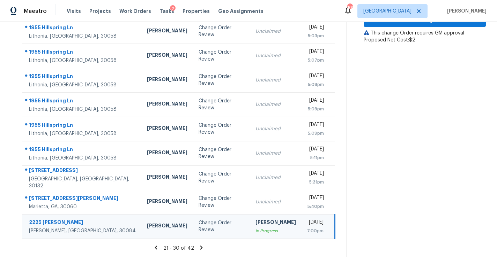
click at [199, 248] on icon at bounding box center [201, 248] width 6 height 6
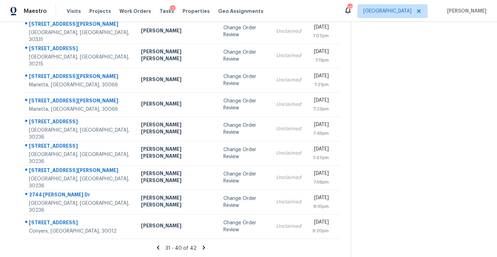
click at [157, 249] on icon at bounding box center [158, 248] width 2 height 4
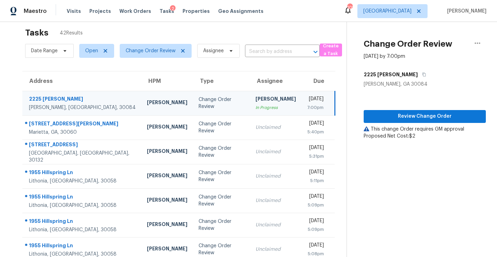
scroll to position [9, 0]
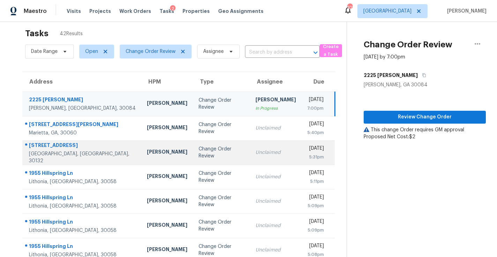
click at [193, 158] on td "Change Order Review" at bounding box center [221, 153] width 57 height 24
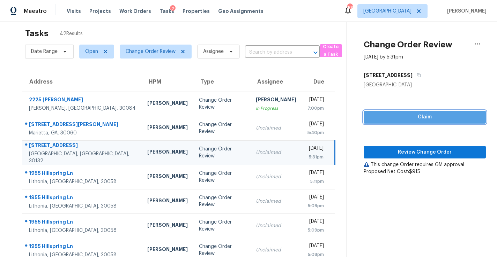
click at [421, 120] on span "Claim" at bounding box center [424, 117] width 111 height 9
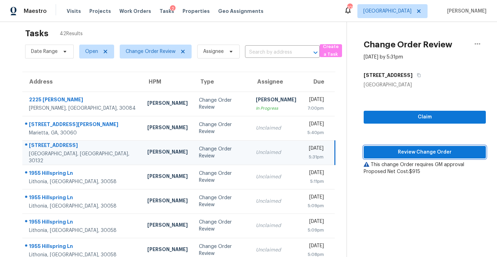
click at [412, 150] on span "Review Change Order" at bounding box center [424, 152] width 111 height 9
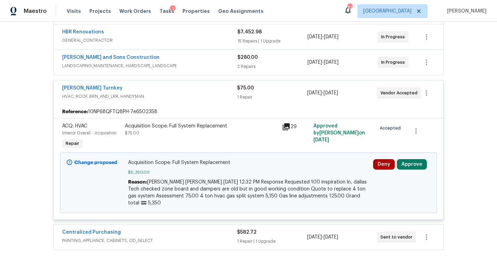
scroll to position [200, 0]
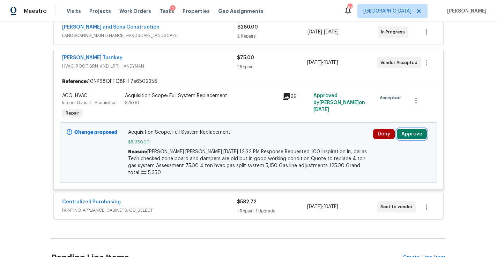
click at [414, 130] on button "Approve" at bounding box center [412, 134] width 30 height 10
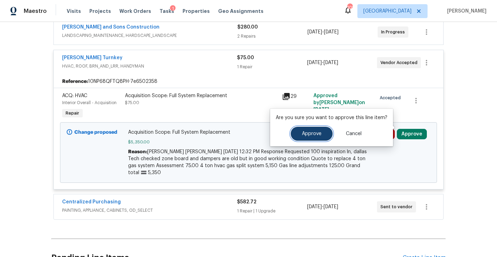
click at [315, 136] on span "Approve" at bounding box center [312, 134] width 20 height 5
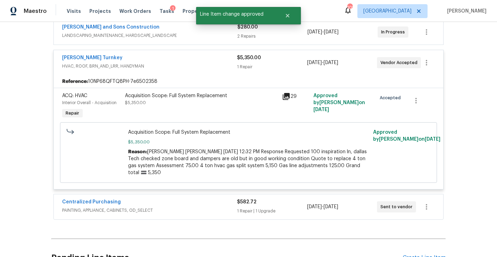
click at [276, 199] on div "$582.72" at bounding box center [272, 202] width 70 height 7
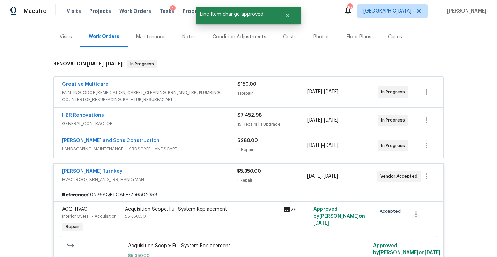
scroll to position [87, 0]
click at [283, 146] on div "2 Repairs" at bounding box center [272, 149] width 70 height 7
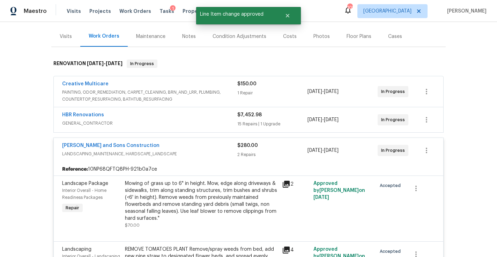
click at [278, 121] on div "15 Repairs | 1 Upgrade" at bounding box center [272, 124] width 70 height 7
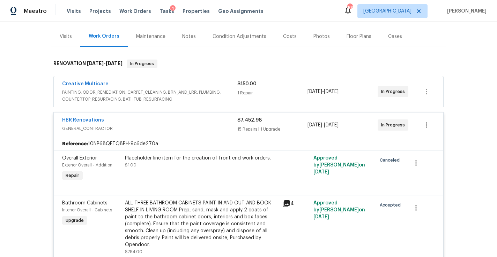
click at [278, 90] on div "$150.00 1 Repair" at bounding box center [272, 92] width 70 height 22
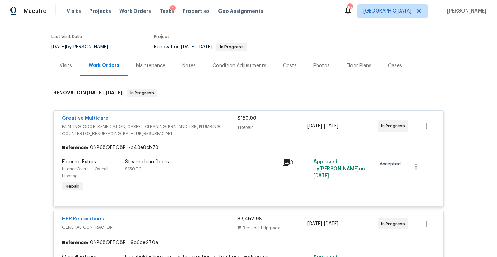
scroll to position [57, 0]
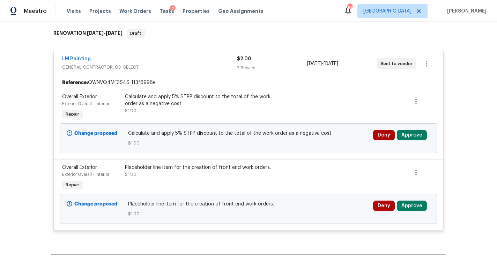
scroll to position [150, 0]
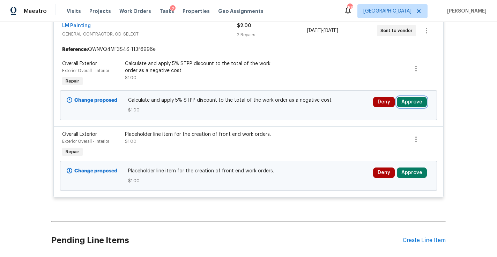
click at [408, 97] on button "Approve" at bounding box center [412, 102] width 30 height 10
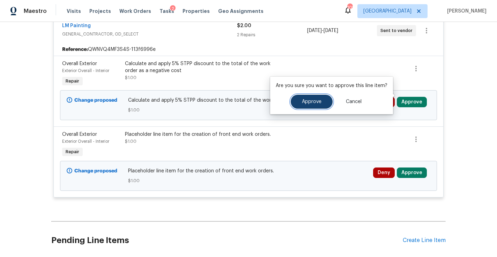
click at [324, 100] on button "Approve" at bounding box center [312, 102] width 42 height 14
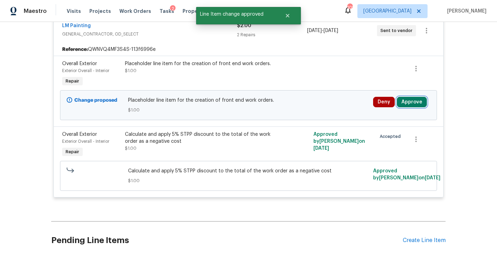
click at [409, 98] on button "Approve" at bounding box center [412, 102] width 30 height 10
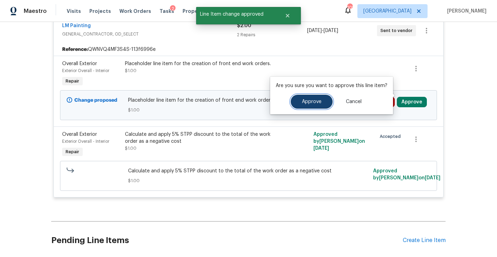
click at [326, 99] on button "Approve" at bounding box center [312, 102] width 42 height 14
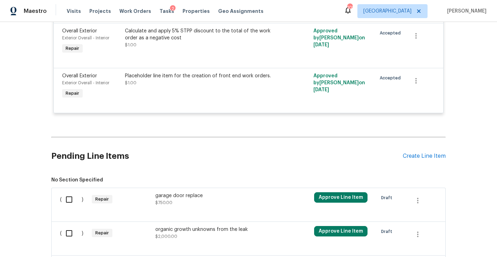
scroll to position [0, 0]
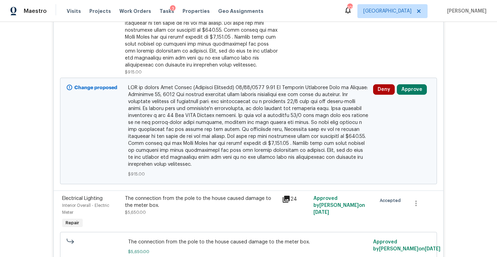
scroll to position [254, 0]
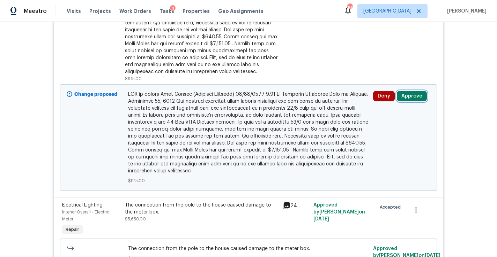
drag, startPoint x: 410, startPoint y: 98, endPoint x: 394, endPoint y: 102, distance: 16.8
click at [410, 98] on button "Approve" at bounding box center [412, 96] width 30 height 10
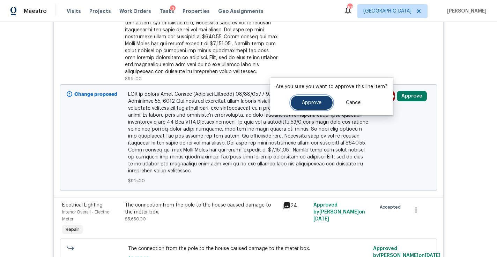
click at [317, 103] on span "Approve" at bounding box center [312, 102] width 20 height 5
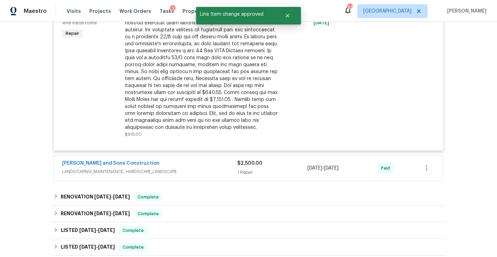
scroll to position [375, 0]
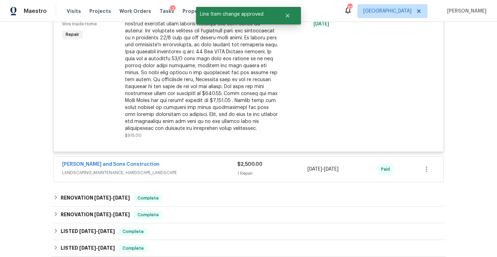
click at [190, 162] on div "[PERSON_NAME] and Sons Construction" at bounding box center [149, 165] width 175 height 8
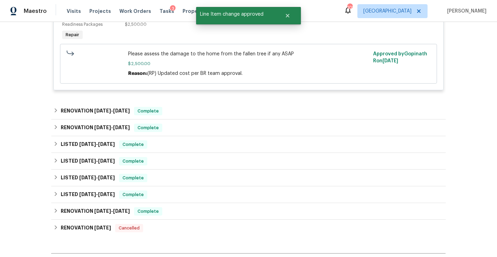
scroll to position [560, 0]
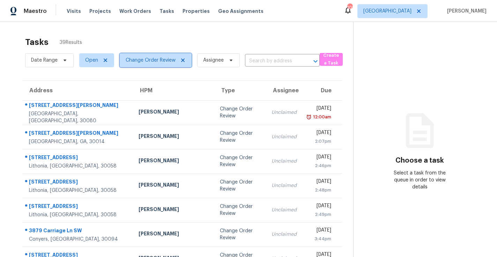
click at [181, 61] on icon at bounding box center [183, 61] width 6 height 6
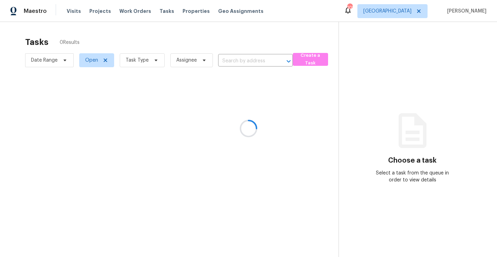
click at [151, 60] on div at bounding box center [248, 128] width 497 height 257
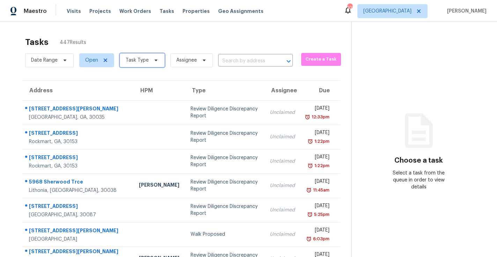
click at [153, 60] on icon at bounding box center [156, 61] width 6 height 6
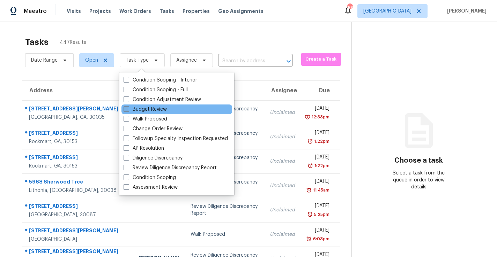
click at [125, 109] on span at bounding box center [127, 109] width 6 height 6
click at [125, 109] on input "Budget Review" at bounding box center [126, 108] width 5 height 5
checkbox input "true"
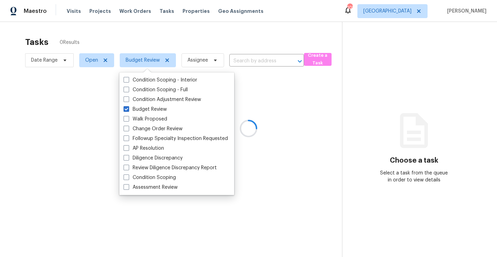
click at [149, 32] on div at bounding box center [248, 128] width 497 height 257
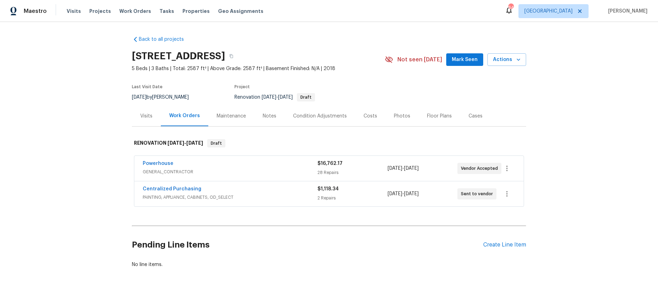
scroll to position [1, 0]
click at [162, 12] on span "Tasks" at bounding box center [166, 11] width 15 height 5
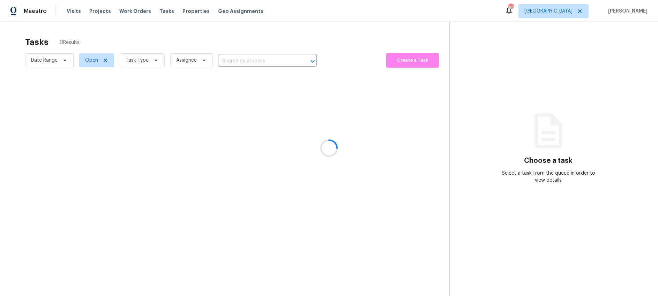
click at [185, 13] on div at bounding box center [329, 148] width 658 height 296
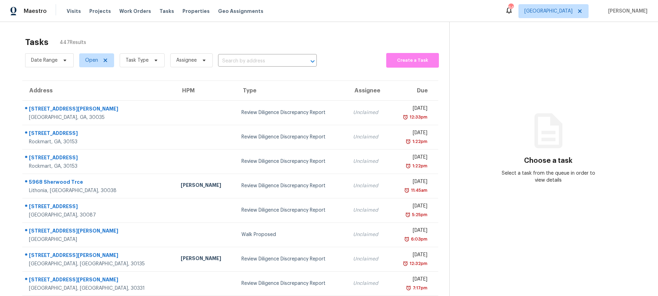
click at [187, 12] on span "Properties" at bounding box center [195, 11] width 27 height 7
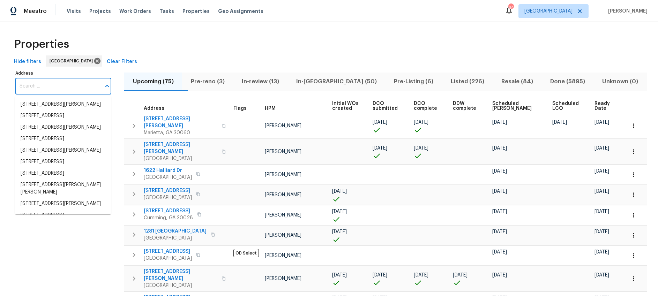
click at [45, 85] on input "Address" at bounding box center [57, 86] width 85 height 16
paste input "[STREET_ADDRESS][PERSON_NAME],"
type input "[STREET_ADDRESS][PERSON_NAME],"
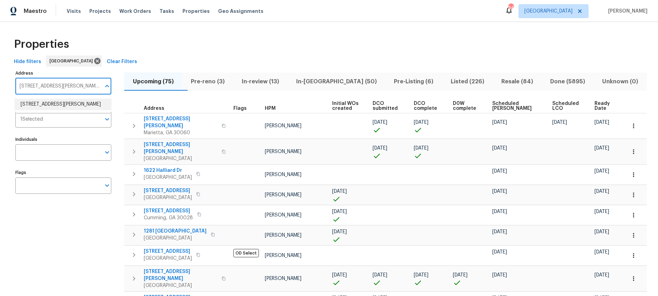
click at [43, 103] on li "[STREET_ADDRESS][PERSON_NAME]" at bounding box center [63, 105] width 96 height 12
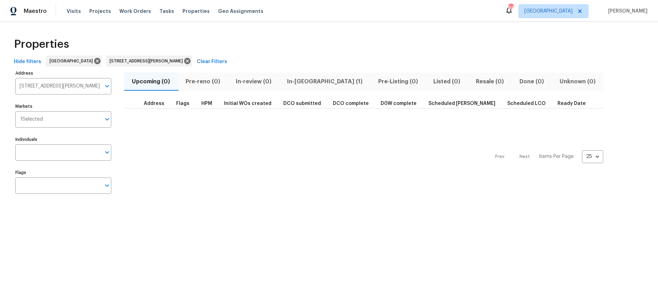
click at [302, 83] on span "In-[GEOGRAPHIC_DATA] (1)" at bounding box center [324, 82] width 83 height 10
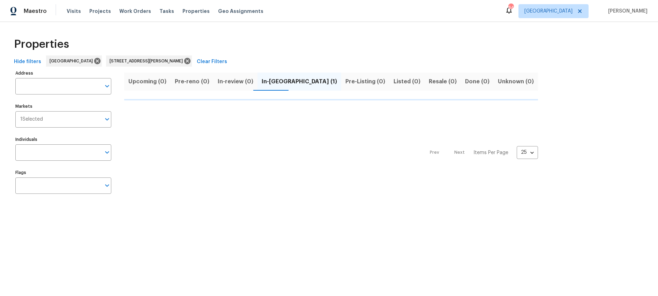
type input "[STREET_ADDRESS][PERSON_NAME]"
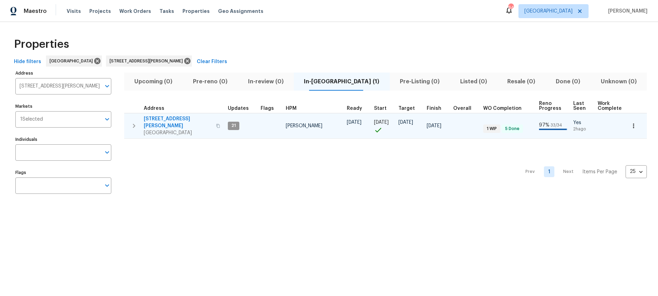
click at [135, 122] on icon "button" at bounding box center [134, 126] width 8 height 8
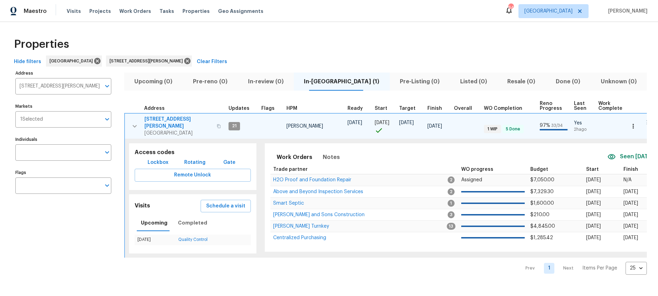
click at [164, 119] on span "[STREET_ADDRESS][PERSON_NAME]" at bounding box center [178, 123] width 68 height 14
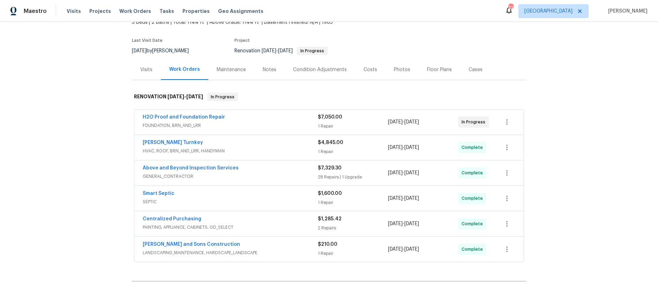
scroll to position [47, 0]
click at [246, 119] on div "H2O Proof and Foundation Repair" at bounding box center [230, 117] width 175 height 8
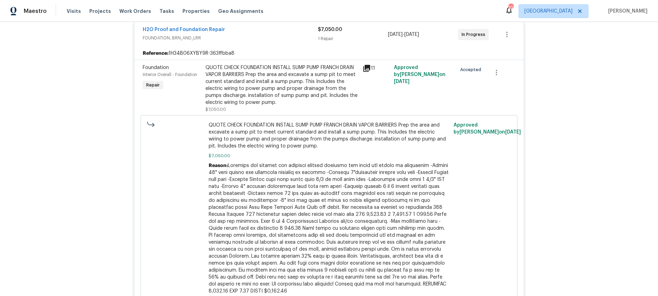
scroll to position [248, 0]
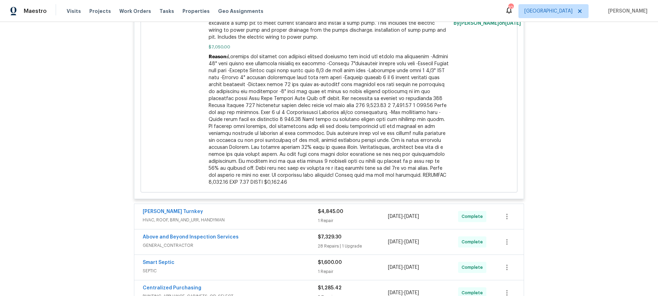
click at [274, 222] on span "HVAC, ROOF, BRN_AND_LRR, HANDYMAN" at bounding box center [230, 220] width 175 height 7
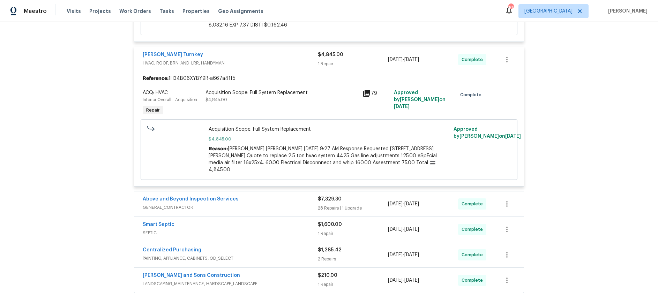
scroll to position [416, 0]
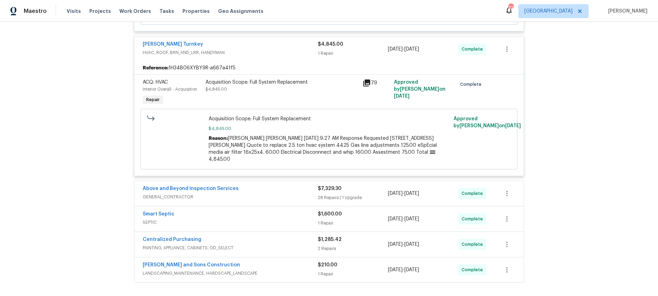
click at [271, 194] on span "GENERAL_CONTRACTOR" at bounding box center [230, 197] width 175 height 7
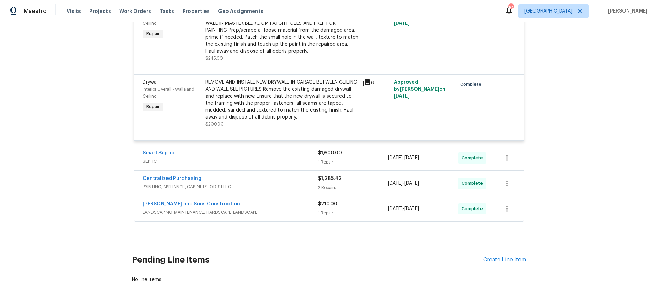
scroll to position [2391, 0]
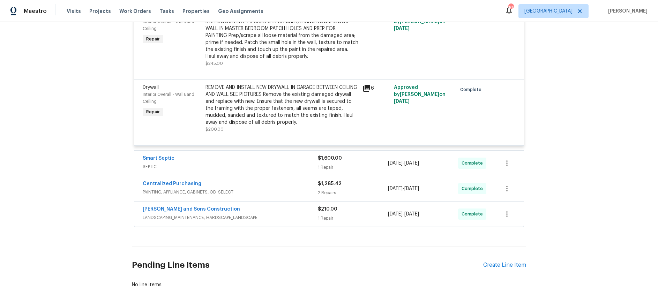
click at [269, 155] on div "Smart Septic SEPTIC" at bounding box center [230, 163] width 175 height 17
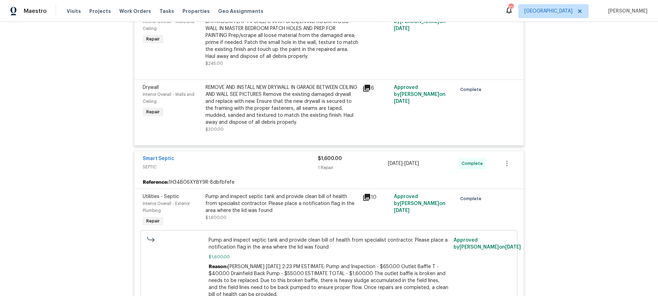
scroll to position [2552, 0]
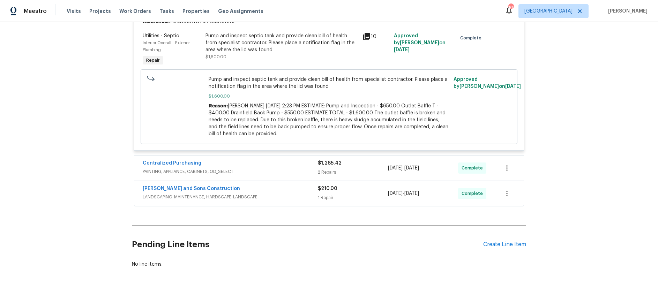
click at [304, 168] on span "PAINTING, APPLIANCE, CABINETS, OD_SELECT" at bounding box center [230, 171] width 175 height 7
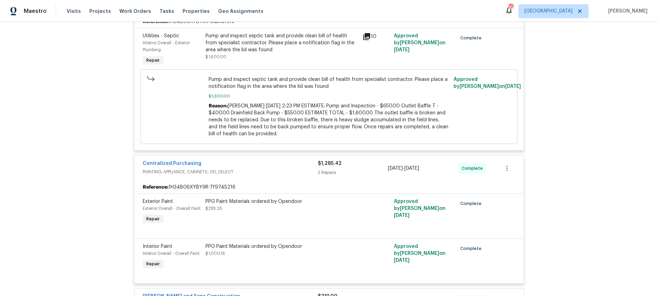
scroll to position [2660, 0]
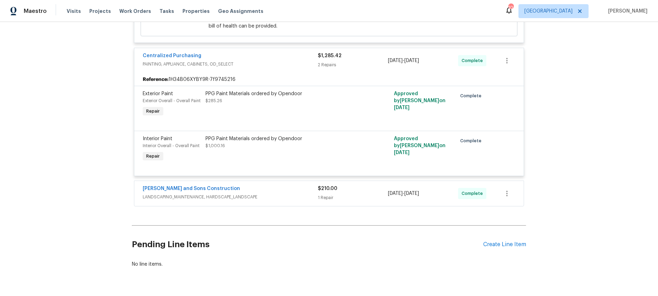
click at [291, 185] on div "Reyes and Sons Construction LANDSCAPING_MAINTENANCE, HARDSCAPE_LANDSCAPE" at bounding box center [230, 193] width 175 height 17
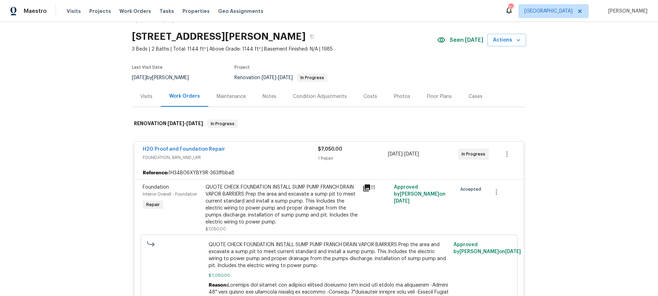
scroll to position [0, 0]
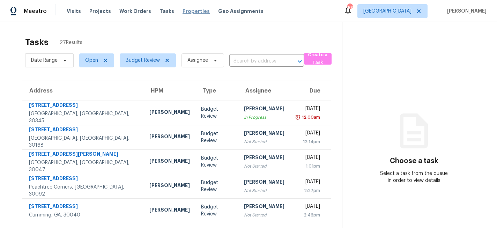
click at [182, 13] on span "Properties" at bounding box center [195, 11] width 27 height 7
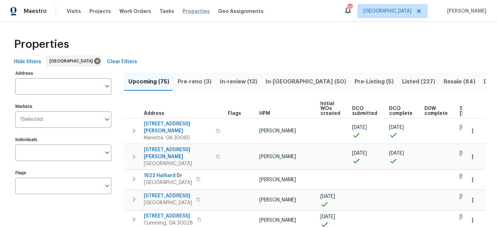
click at [192, 12] on span "Properties" at bounding box center [195, 11] width 27 height 7
click at [160, 11] on span "Tasks" at bounding box center [166, 11] width 15 height 5
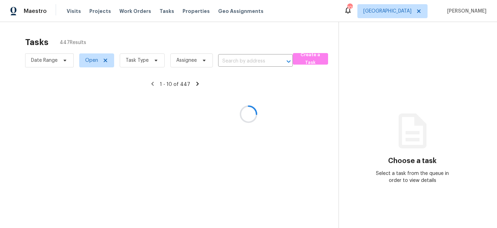
click at [153, 61] on div at bounding box center [248, 114] width 497 height 228
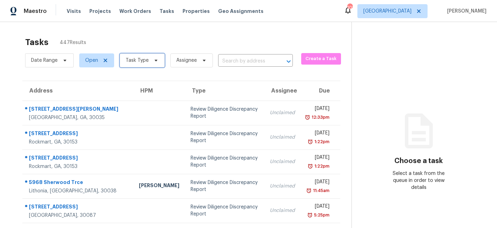
click at [154, 62] on icon at bounding box center [156, 61] width 6 height 6
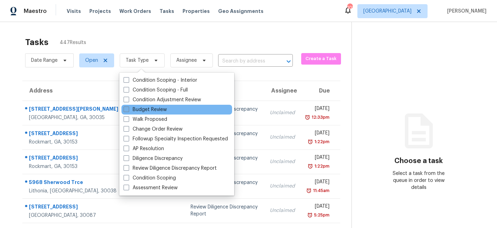
click at [126, 109] on span at bounding box center [127, 109] width 6 height 6
click at [126, 109] on input "Budget Review" at bounding box center [126, 108] width 5 height 5
checkbox input "true"
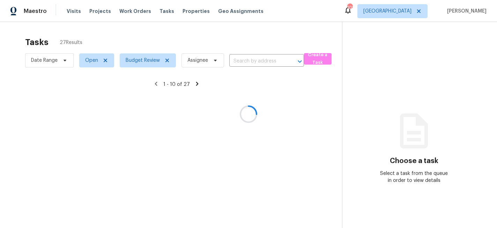
click at [151, 29] on div at bounding box center [248, 114] width 497 height 228
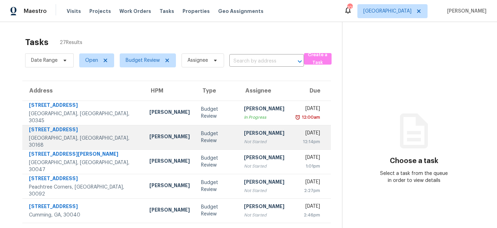
scroll to position [135, 0]
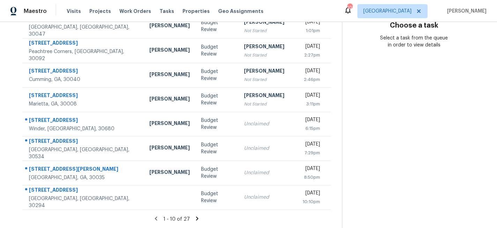
click at [196, 219] on icon at bounding box center [197, 218] width 2 height 4
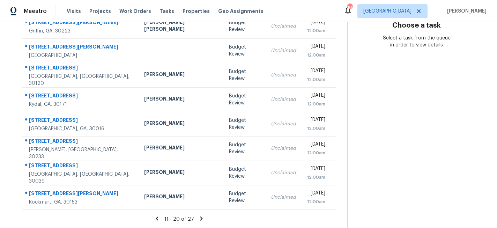
click at [200, 217] on icon at bounding box center [201, 218] width 2 height 4
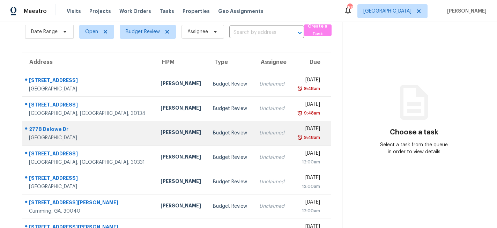
scroll to position [0, 0]
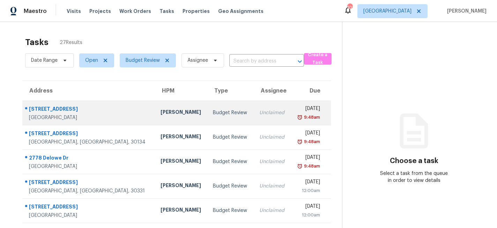
click at [213, 116] on div "Budget Review" at bounding box center [230, 112] width 35 height 7
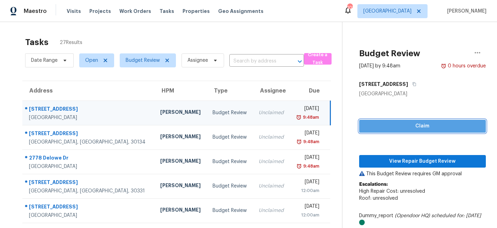
click at [404, 124] on span "Claim" at bounding box center [422, 126] width 115 height 9
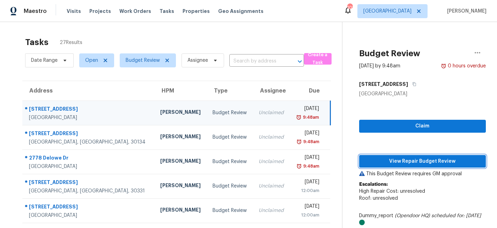
click at [404, 164] on span "View Repair Budget Review" at bounding box center [422, 161] width 115 height 9
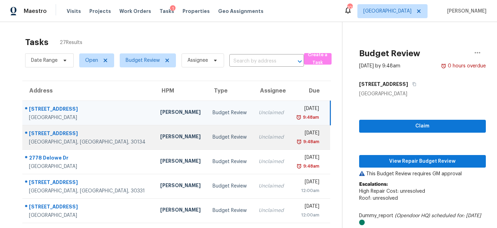
click at [207, 141] on td "Budget Review" at bounding box center [230, 137] width 46 height 24
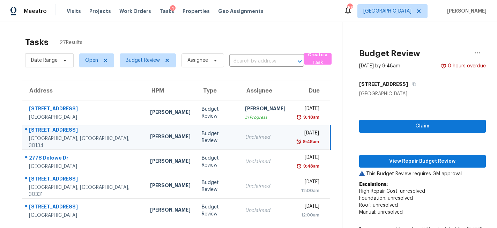
click at [196, 141] on td "Budget Review" at bounding box center [217, 137] width 43 height 24
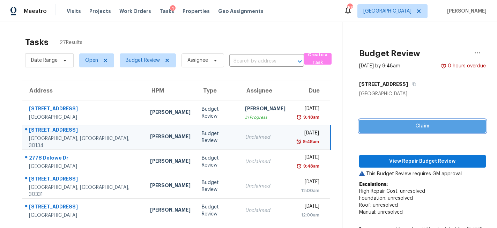
drag, startPoint x: 394, startPoint y: 130, endPoint x: 390, endPoint y: 148, distance: 18.1
click at [394, 130] on span "Claim" at bounding box center [422, 126] width 115 height 9
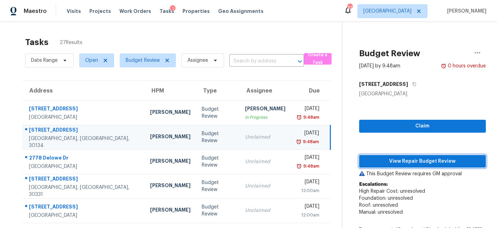
click at [390, 156] on button "View Repair Budget Review" at bounding box center [422, 161] width 127 height 13
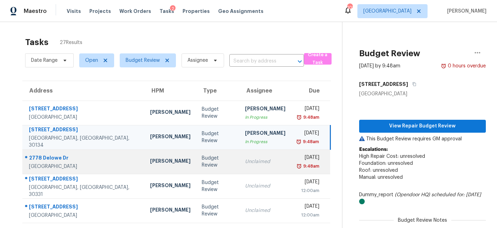
click at [245, 159] on div "Unclaimed" at bounding box center [265, 161] width 40 height 7
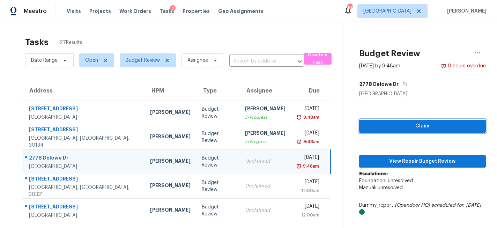
click at [426, 128] on span "Claim" at bounding box center [422, 126] width 115 height 9
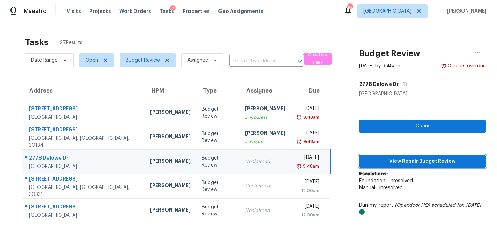
click at [415, 161] on span "View Repair Budget Review" at bounding box center [422, 161] width 115 height 9
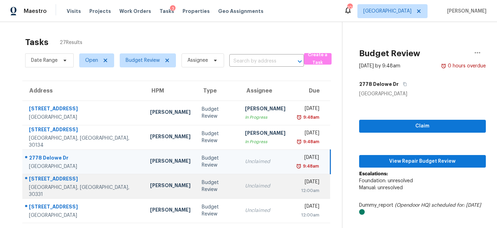
scroll to position [62, 0]
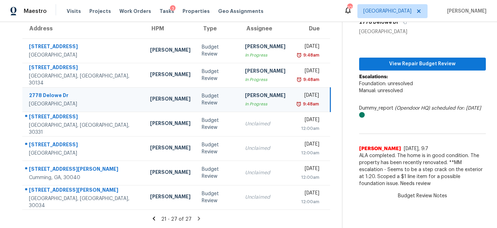
click at [154, 217] on icon at bounding box center [154, 218] width 6 height 6
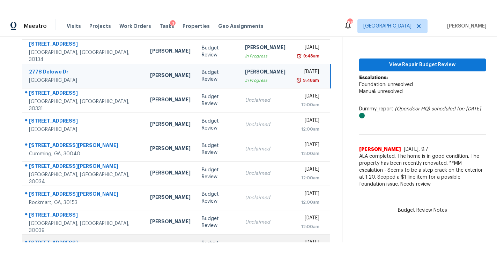
scroll to position [74, 0]
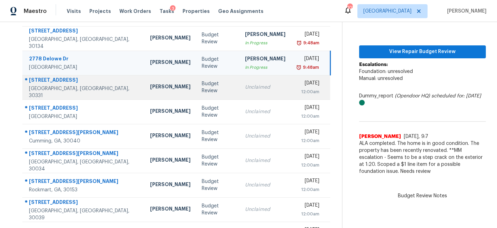
click at [197, 95] on td "Budget Review" at bounding box center [217, 87] width 43 height 24
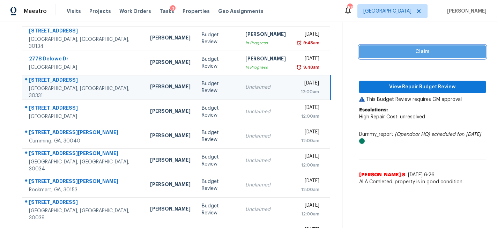
click at [388, 47] on span "Claim" at bounding box center [422, 51] width 115 height 9
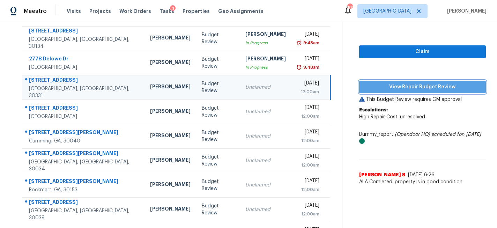
click at [390, 84] on span "View Repair Budget Review" at bounding box center [422, 87] width 115 height 9
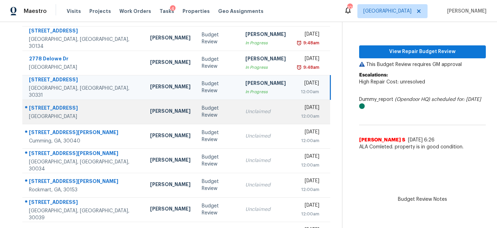
click at [245, 113] on div "Unclaimed" at bounding box center [265, 111] width 40 height 7
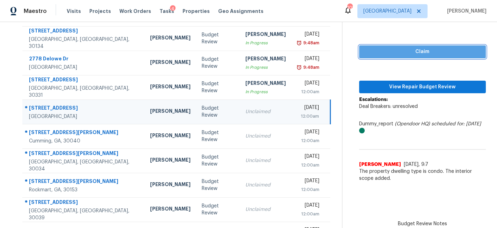
click at [437, 49] on span "Claim" at bounding box center [422, 51] width 115 height 9
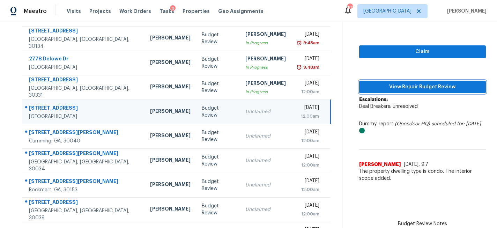
click at [419, 85] on span "View Repair Budget Review" at bounding box center [422, 87] width 115 height 9
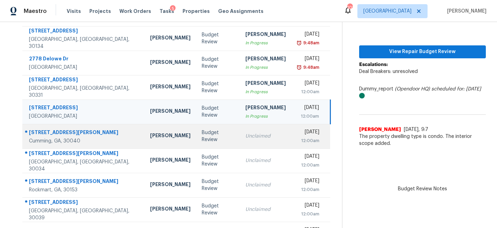
click at [240, 142] on td "Unclaimed" at bounding box center [266, 136] width 52 height 24
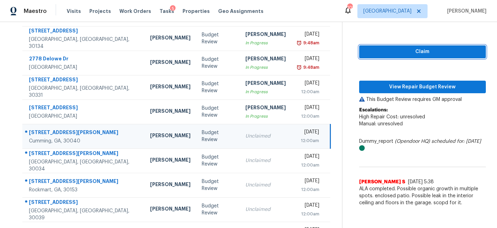
click at [391, 53] on span "Claim" at bounding box center [422, 51] width 115 height 9
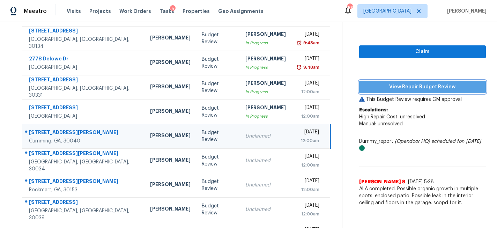
click at [389, 85] on span "View Repair Budget Review" at bounding box center [422, 87] width 115 height 9
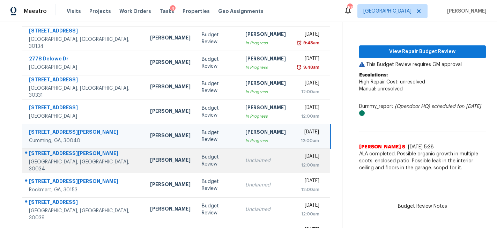
click at [245, 160] on div "Unclaimed" at bounding box center [265, 160] width 40 height 7
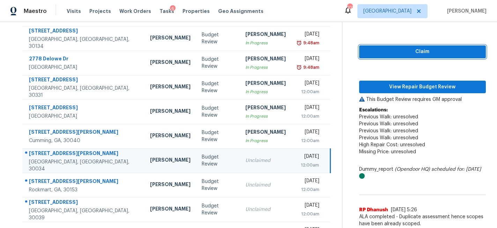
click at [377, 52] on span "Claim" at bounding box center [422, 51] width 115 height 9
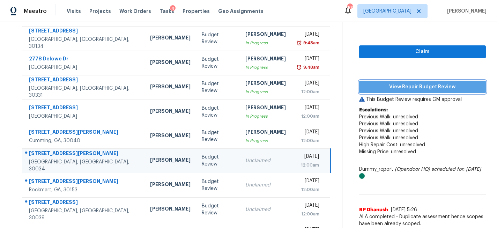
click at [377, 83] on span "View Repair Budget Review" at bounding box center [422, 87] width 115 height 9
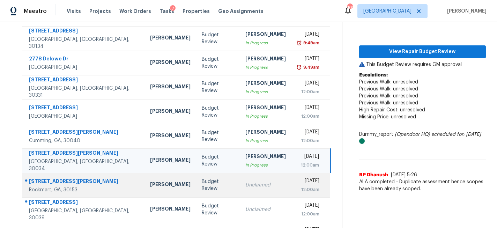
click at [245, 182] on div "Unclaimed" at bounding box center [265, 184] width 40 height 7
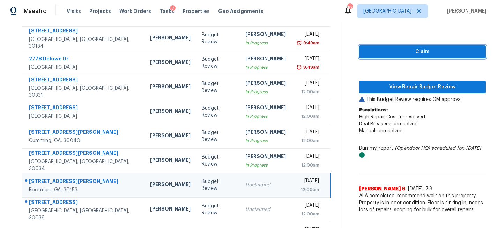
click at [392, 54] on span "Claim" at bounding box center [422, 51] width 115 height 9
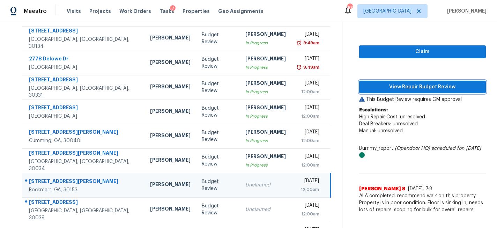
click at [389, 85] on span "View Repair Budget Review" at bounding box center [422, 87] width 115 height 9
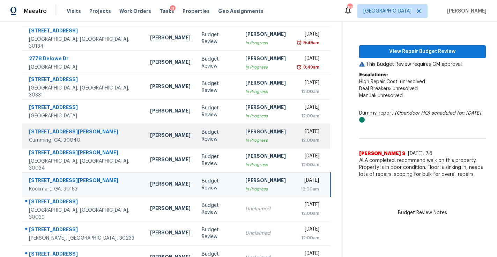
scroll to position [106, 0]
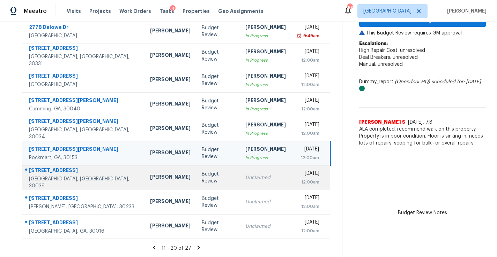
click at [245, 178] on div "Unclaimed" at bounding box center [265, 177] width 40 height 7
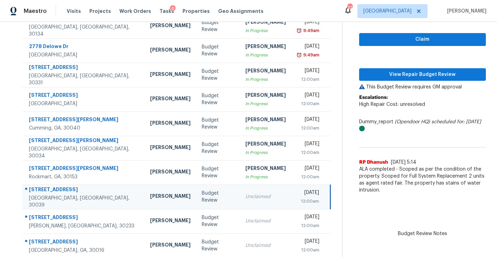
scroll to position [83, 0]
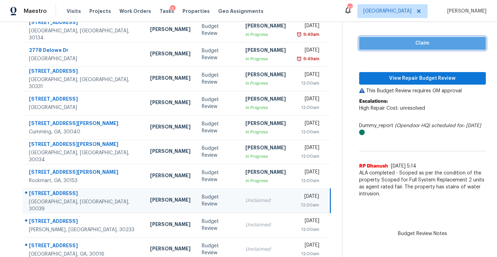
click at [424, 44] on span "Claim" at bounding box center [422, 43] width 115 height 9
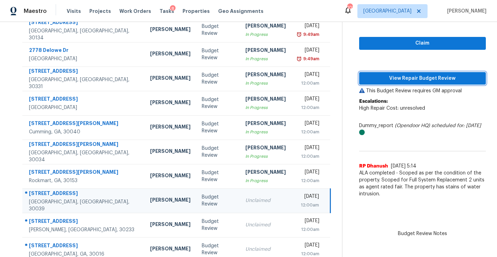
click at [421, 77] on span "View Repair Budget Review" at bounding box center [422, 78] width 115 height 9
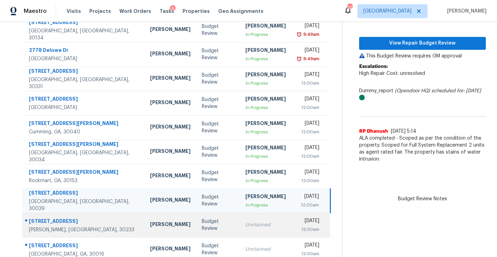
click at [245, 227] on div "Unclaimed" at bounding box center [265, 225] width 40 height 7
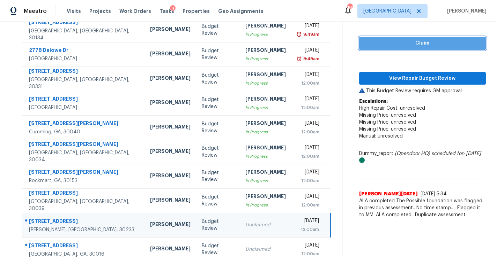
click at [404, 38] on button "Claim" at bounding box center [422, 43] width 127 height 13
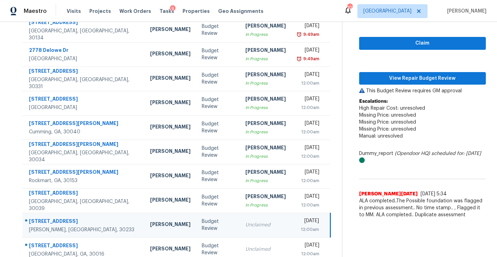
click at [399, 85] on div "Claim View Repair Budget Review This Budget Review requires GM approval Escalat…" at bounding box center [422, 119] width 127 height 208
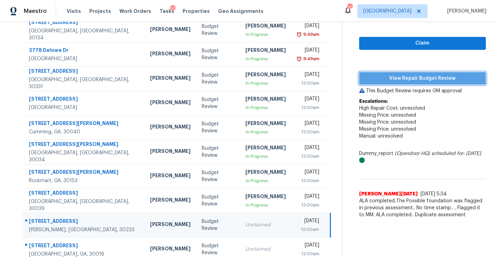
click at [409, 82] on span "View Repair Budget Review" at bounding box center [422, 78] width 115 height 9
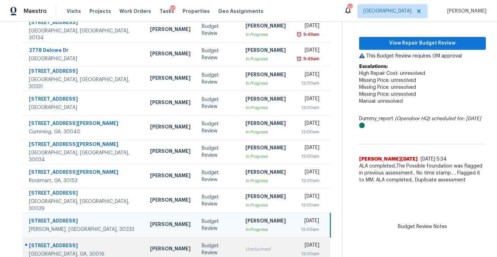
click at [240, 227] on td "Unclaimed" at bounding box center [266, 250] width 52 height 24
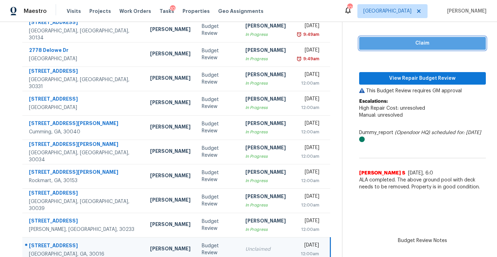
drag, startPoint x: 404, startPoint y: 43, endPoint x: 402, endPoint y: 50, distance: 6.9
click at [404, 43] on span "Claim" at bounding box center [422, 43] width 115 height 9
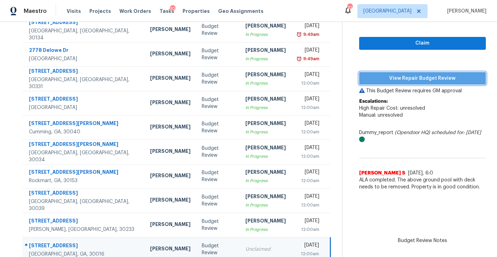
click at [401, 78] on span "View Repair Budget Review" at bounding box center [422, 78] width 115 height 9
